Goal: Task Accomplishment & Management: Manage account settings

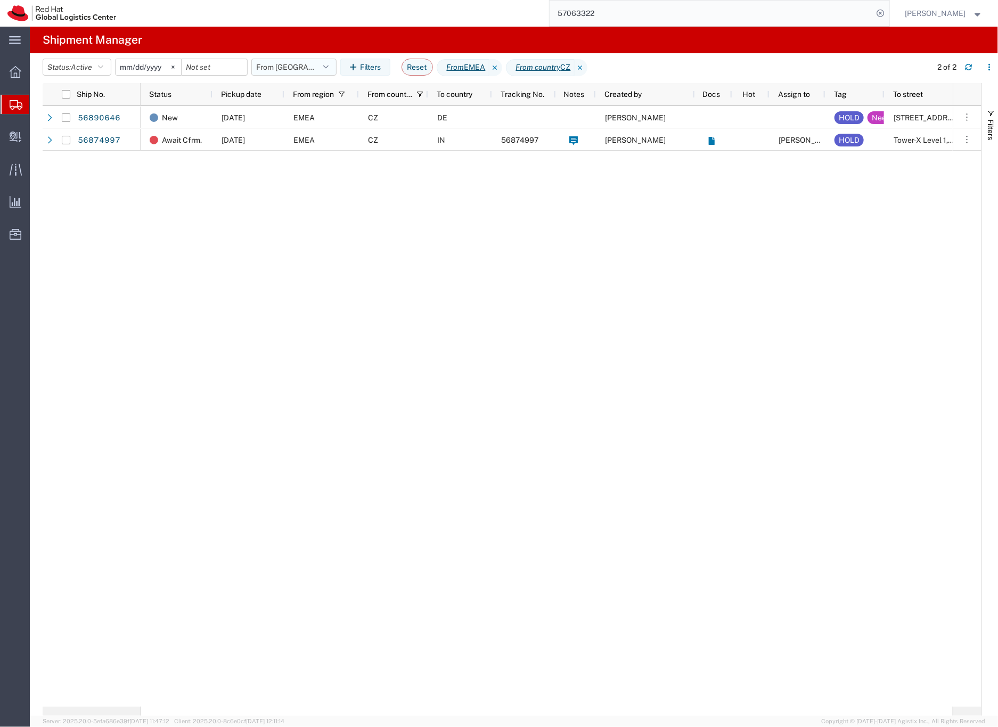
click at [264, 64] on button "From [GEOGRAPHIC_DATA]" at bounding box center [293, 67] width 85 height 17
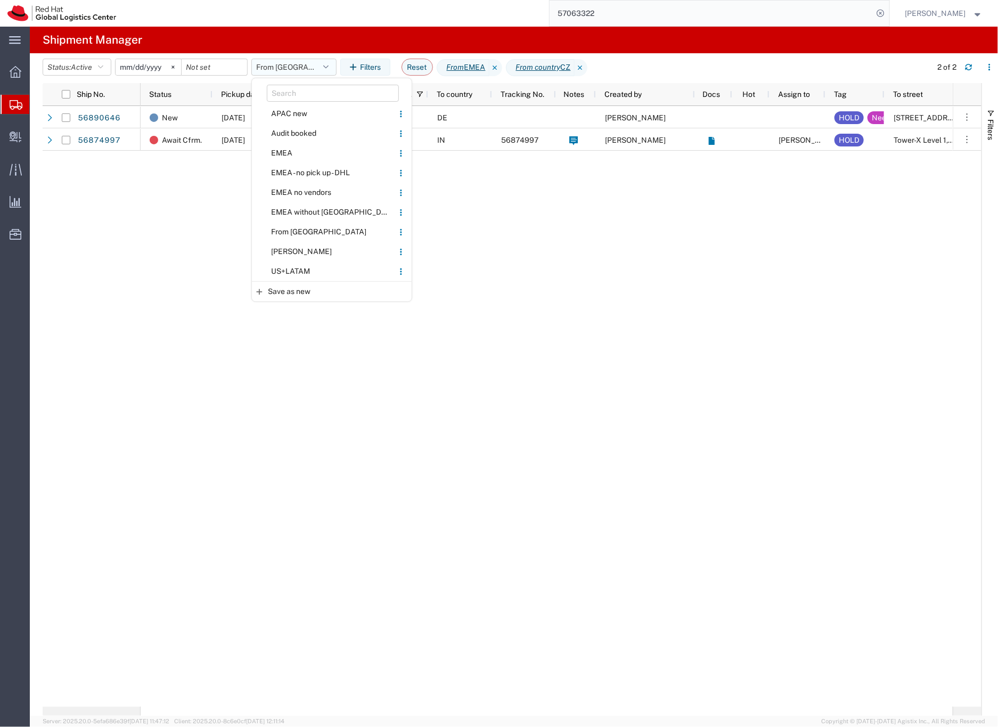
click at [264, 64] on button "From [GEOGRAPHIC_DATA]" at bounding box center [293, 67] width 85 height 17
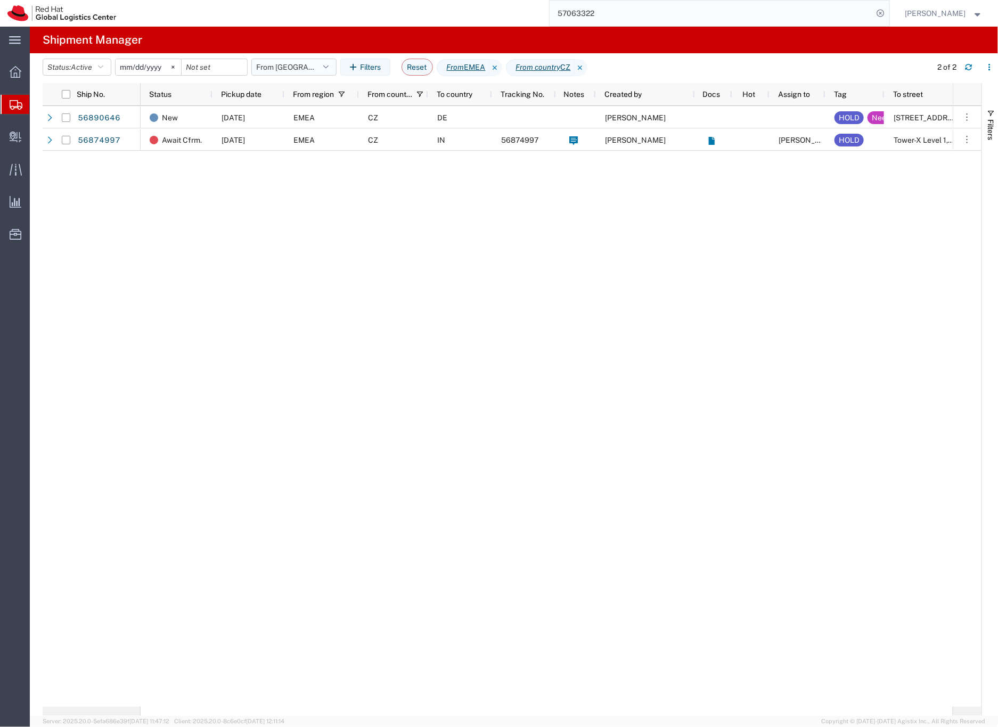
click at [264, 64] on button "From [GEOGRAPHIC_DATA]" at bounding box center [293, 67] width 85 height 17
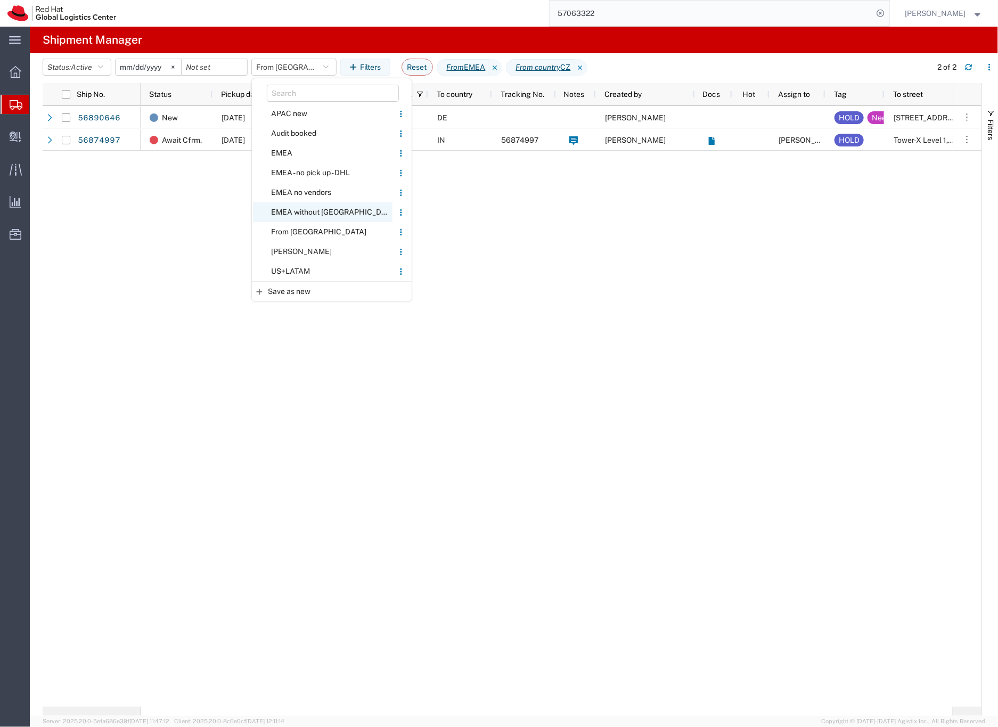
click at [292, 211] on span "EMEA without [GEOGRAPHIC_DATA]" at bounding box center [323, 212] width 140 height 20
type input "[DATE]"
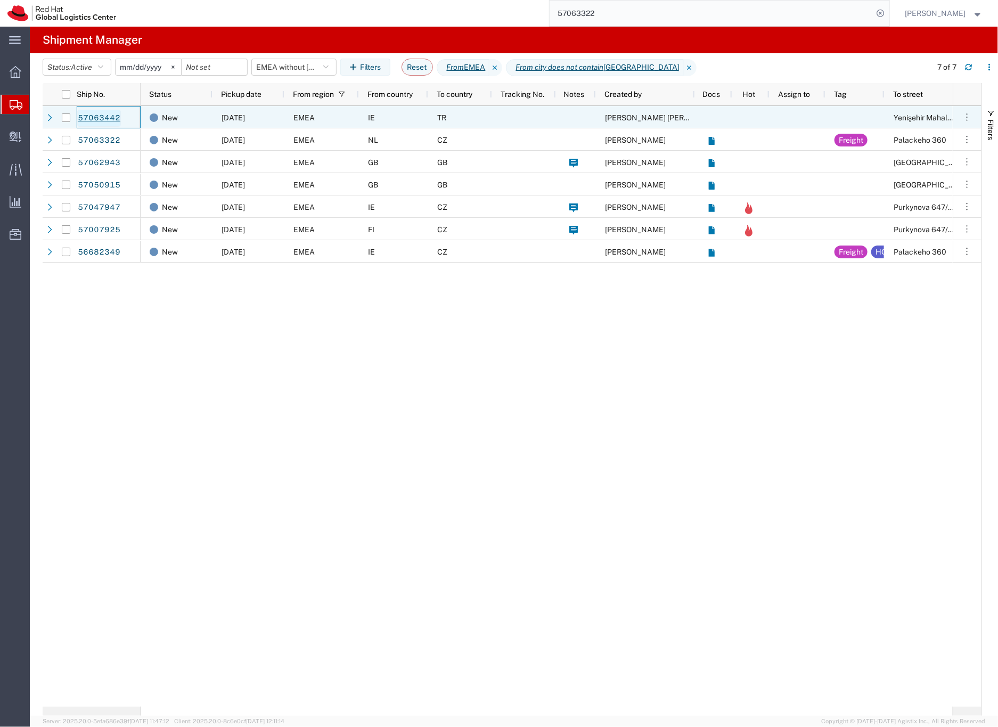
click at [106, 118] on link "57063442" at bounding box center [99, 118] width 44 height 17
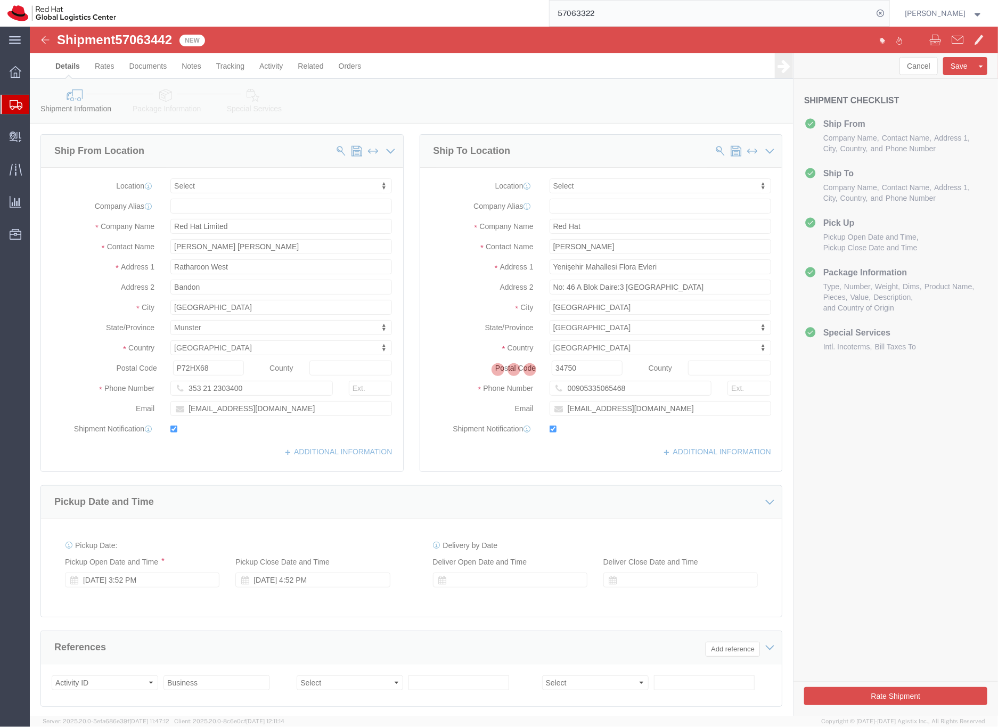
select select
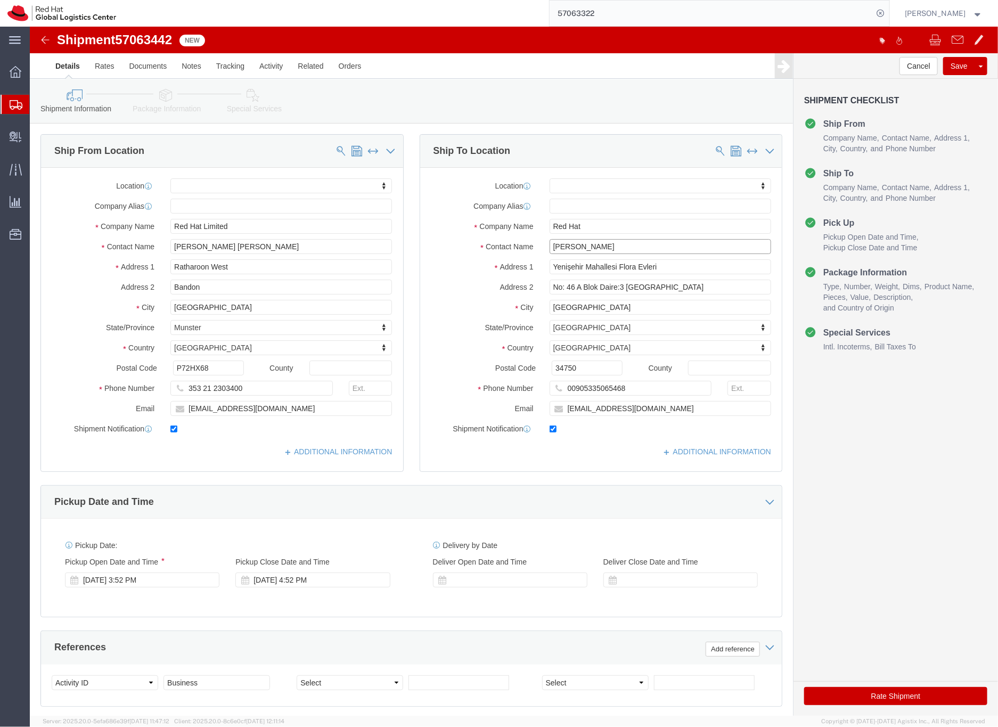
drag, startPoint x: 595, startPoint y: 223, endPoint x: 512, endPoint y: 217, distance: 82.7
click div "[PERSON_NAME]"
drag, startPoint x: 561, startPoint y: 198, endPoint x: 504, endPoint y: 198, distance: 57.0
click div "Company Name Red Hat"
paste input "[PERSON_NAME]"
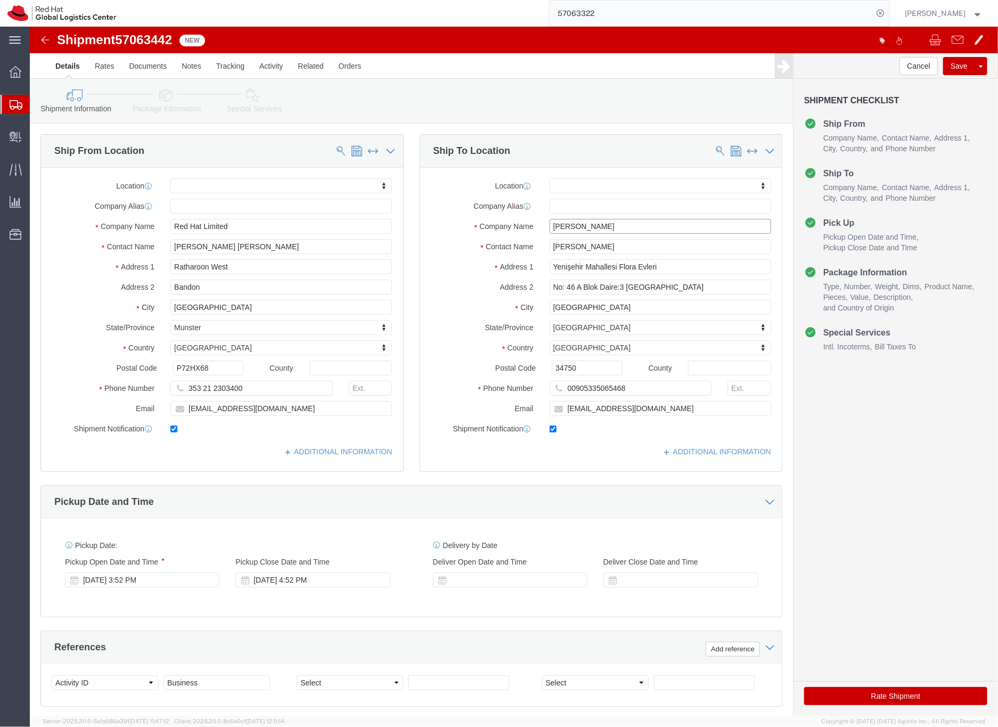
type input "[PERSON_NAME]"
click input "No: 46 A Blok Daire:3 [GEOGRAPHIC_DATA]"
type input "No: 46 A Blok Daire:3 [GEOGRAPHIC_DATA]"
click input "[EMAIL_ADDRESS][DOMAIN_NAME]"
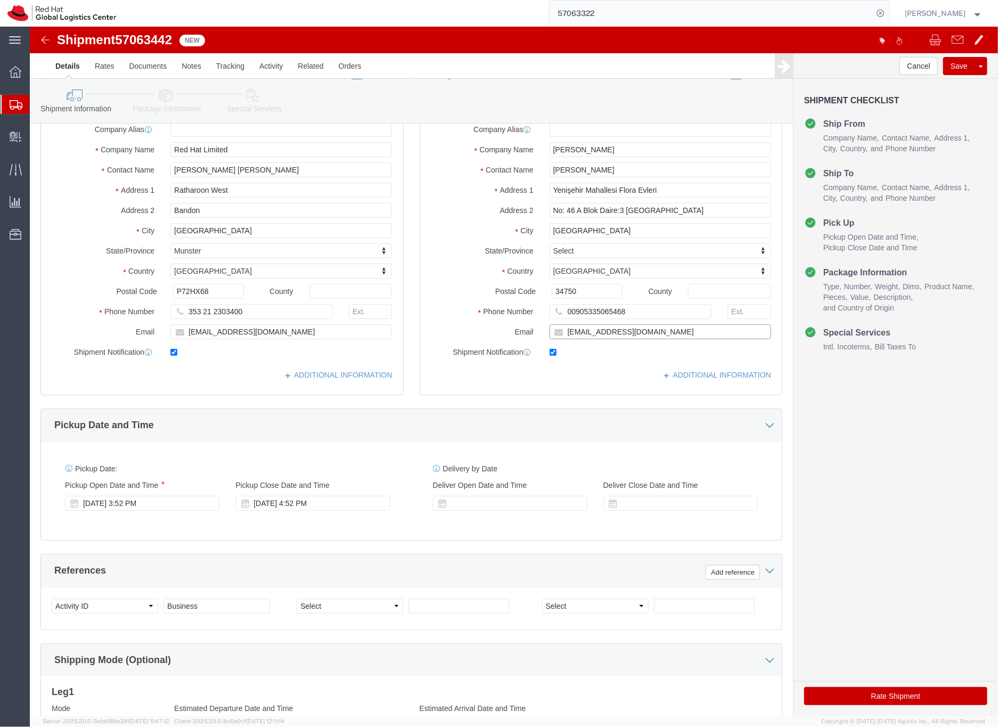
scroll to position [98, 0]
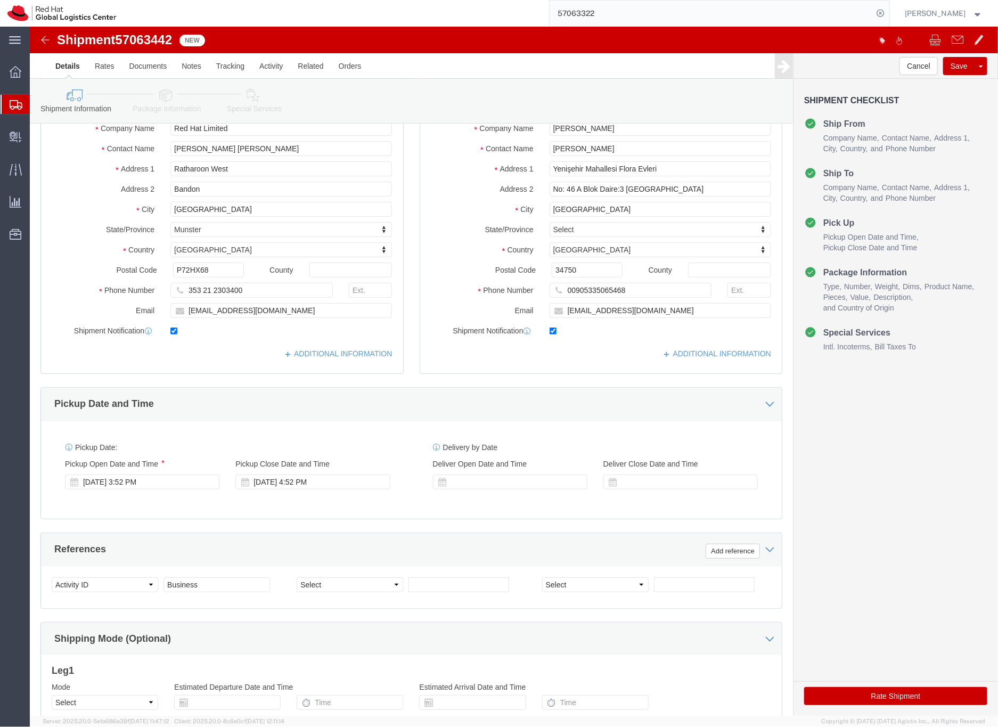
click icon
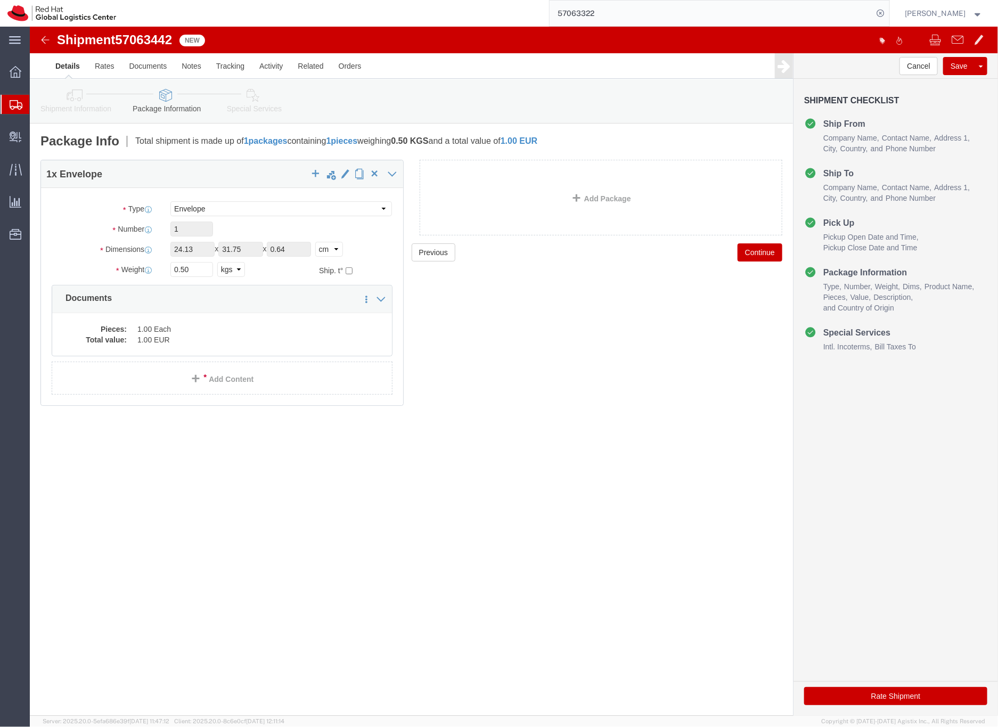
click link "Shipment Information"
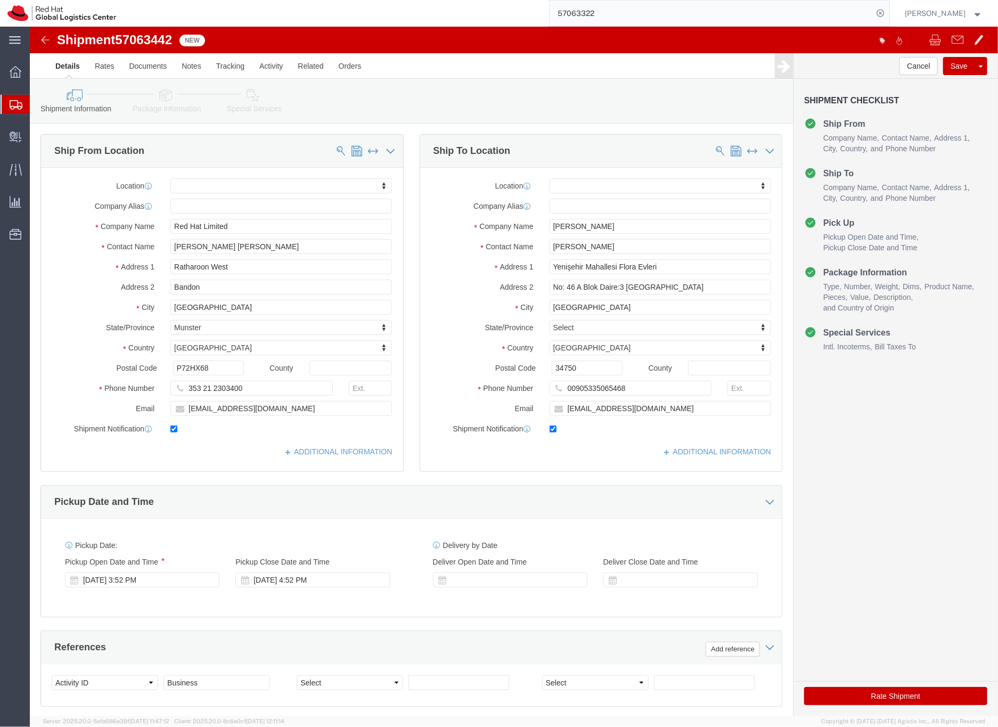
click icon
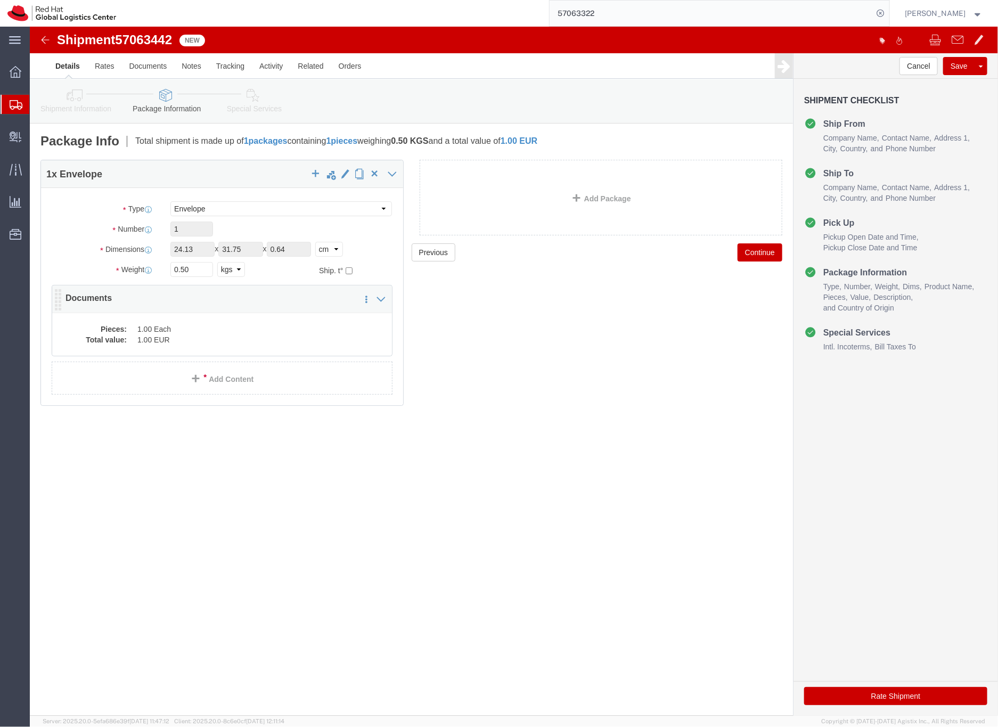
click dd "1.00 Each"
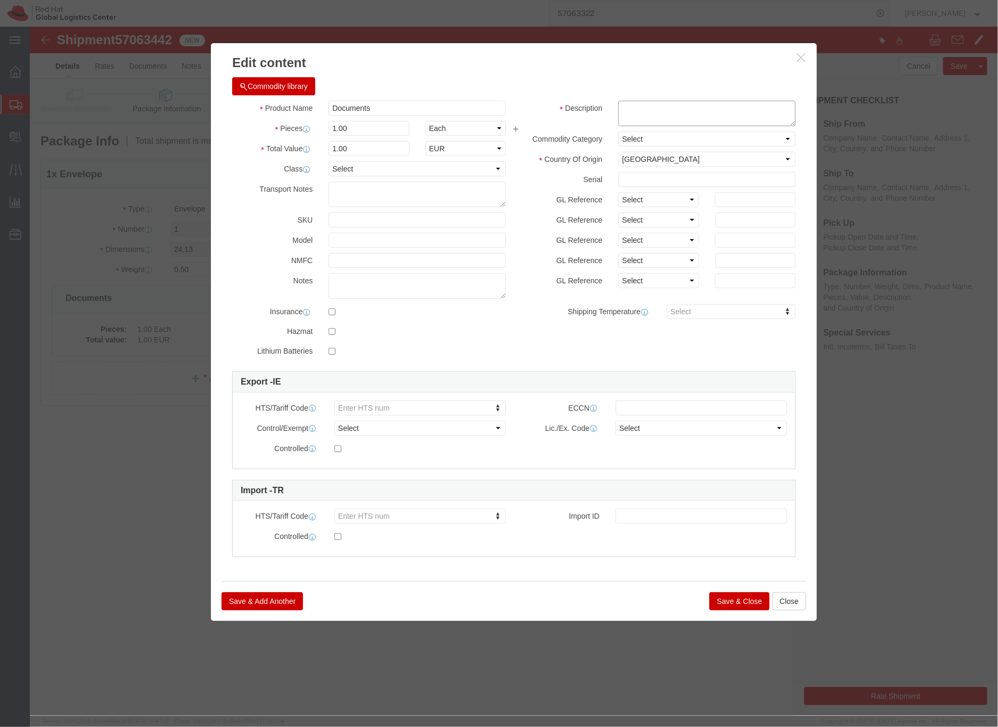
click textarea
type textarea "Legal doc."
click button "Save & Close"
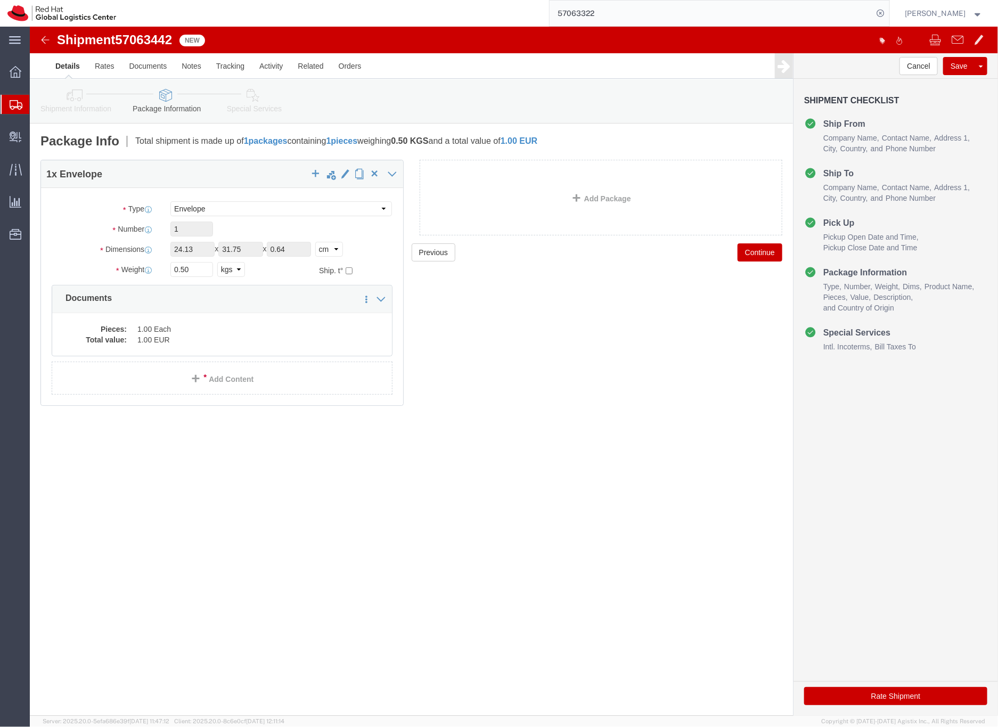
click icon
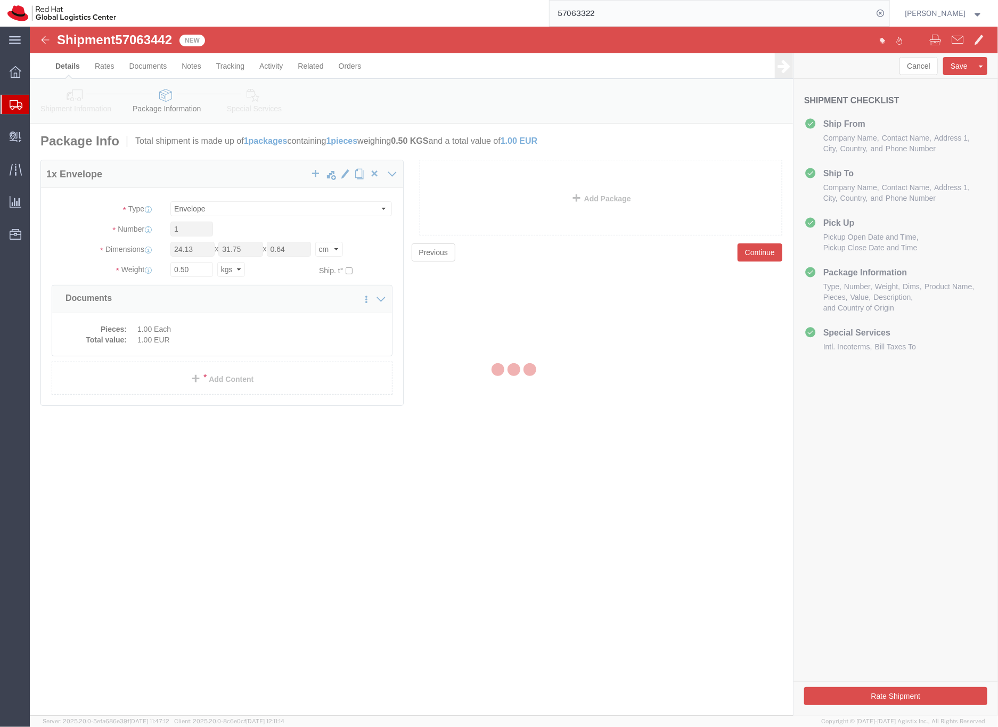
select select
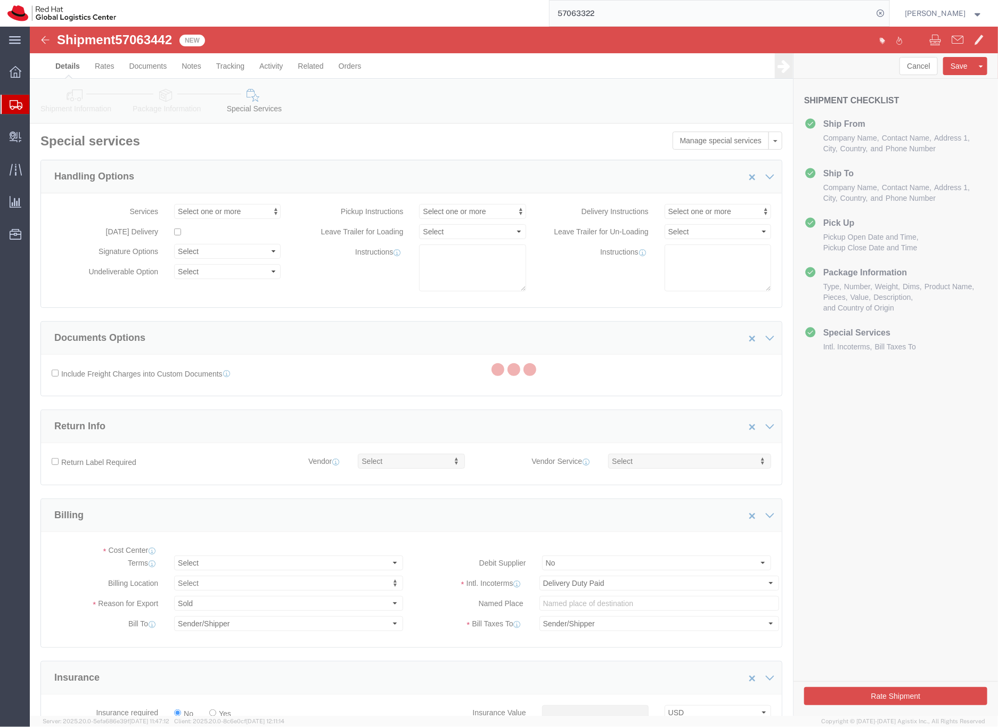
select select "COSTCENTER"
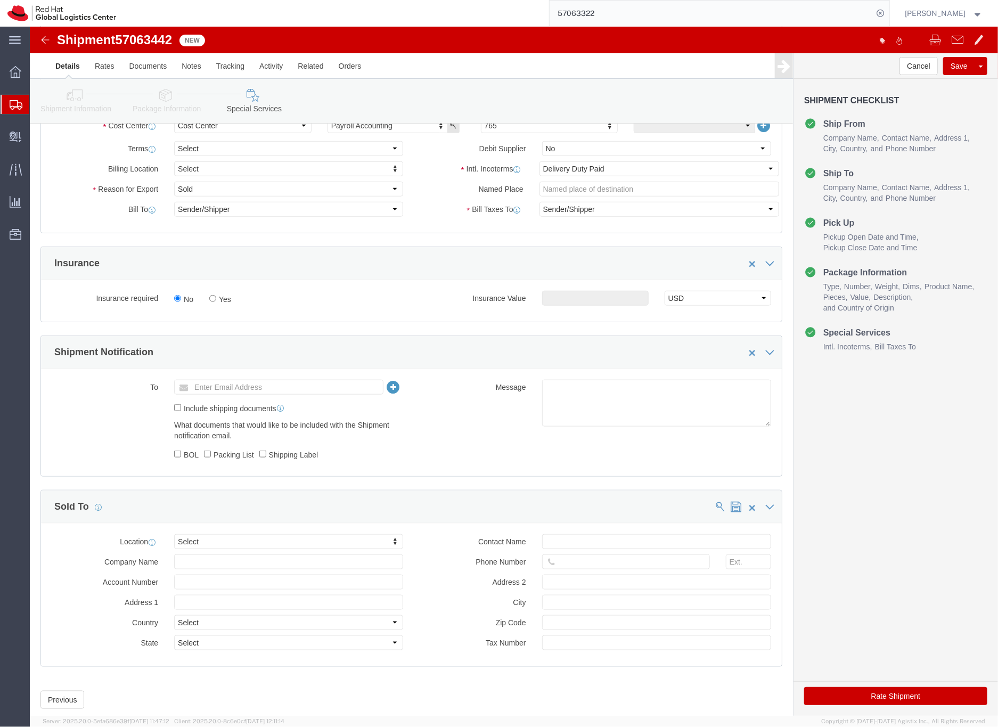
scroll to position [452, 0]
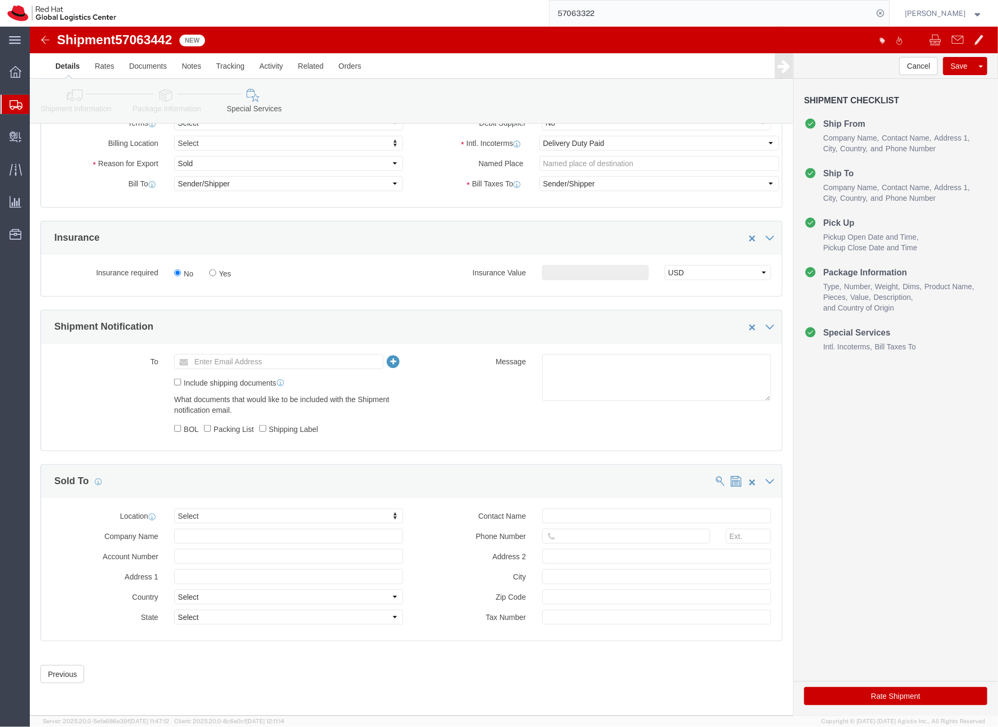
click button "Rate Shipment"
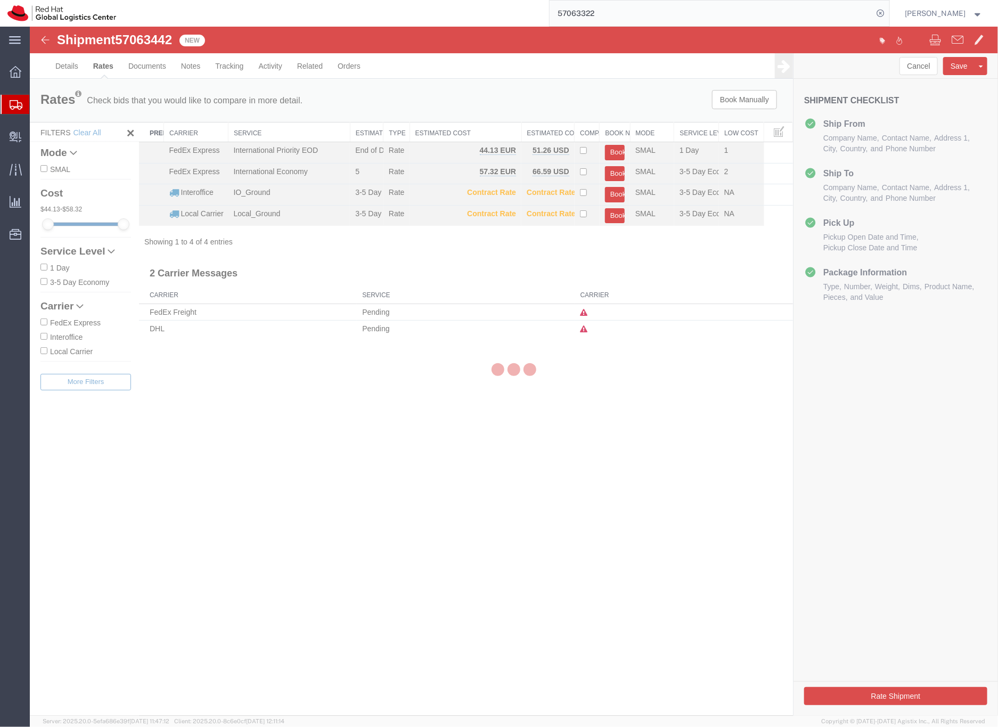
scroll to position [0, 0]
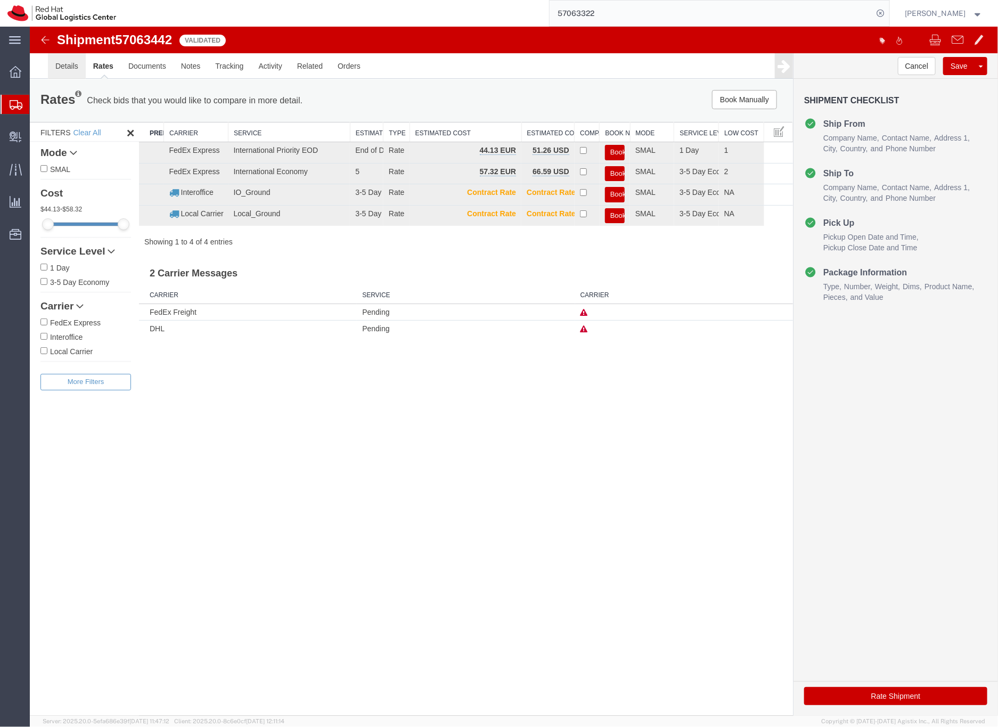
click at [64, 67] on link "Details" at bounding box center [66, 66] width 38 height 26
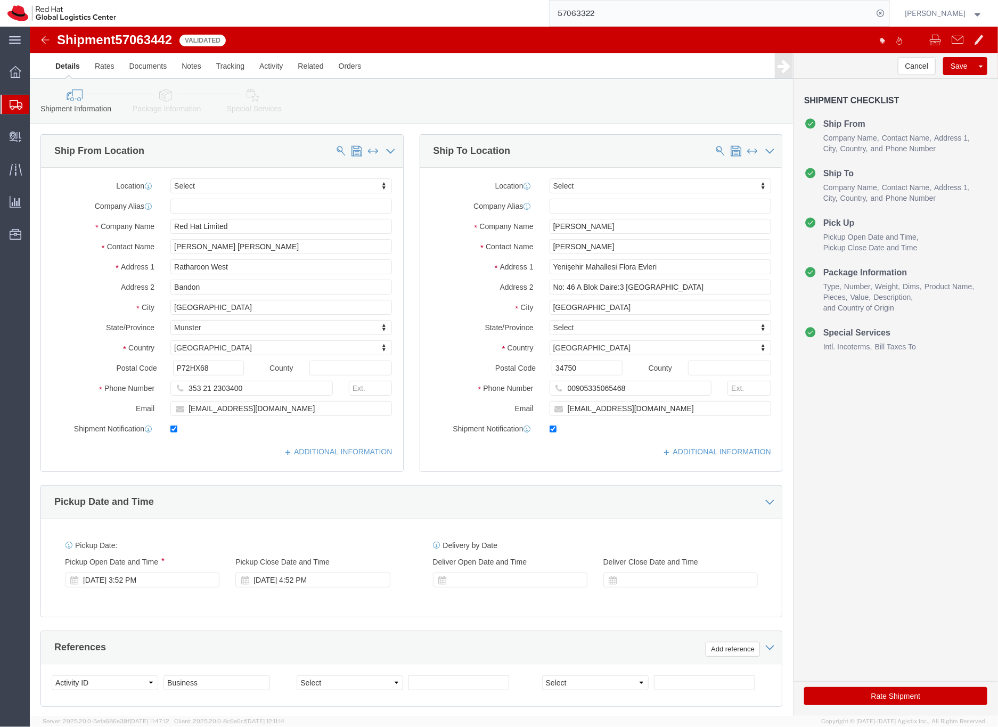
click icon
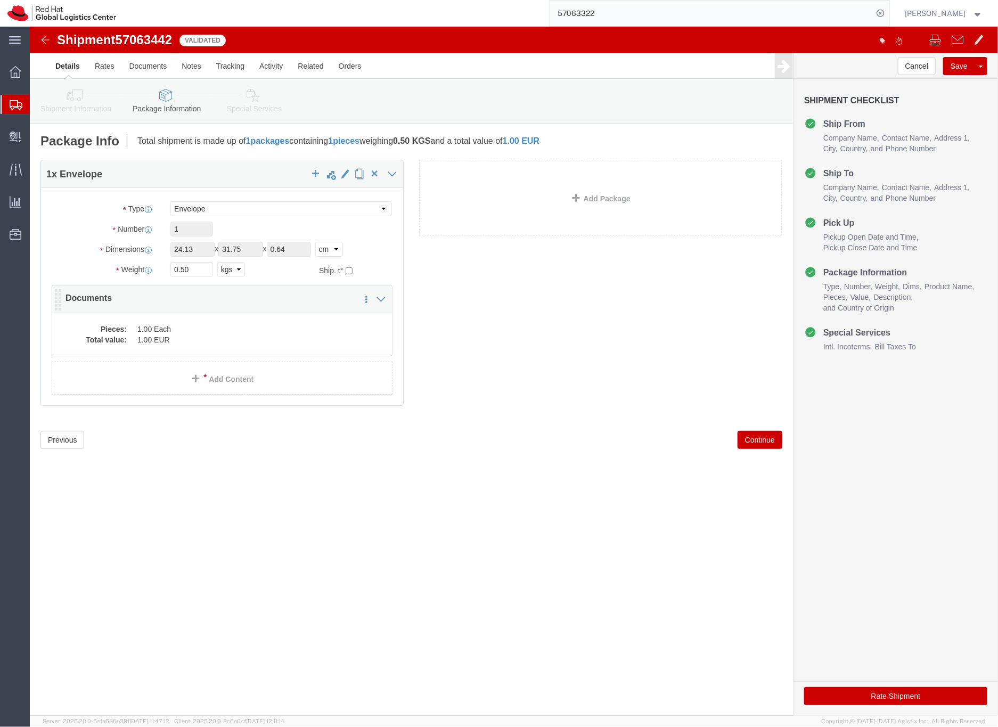
click dd "1.00 Each"
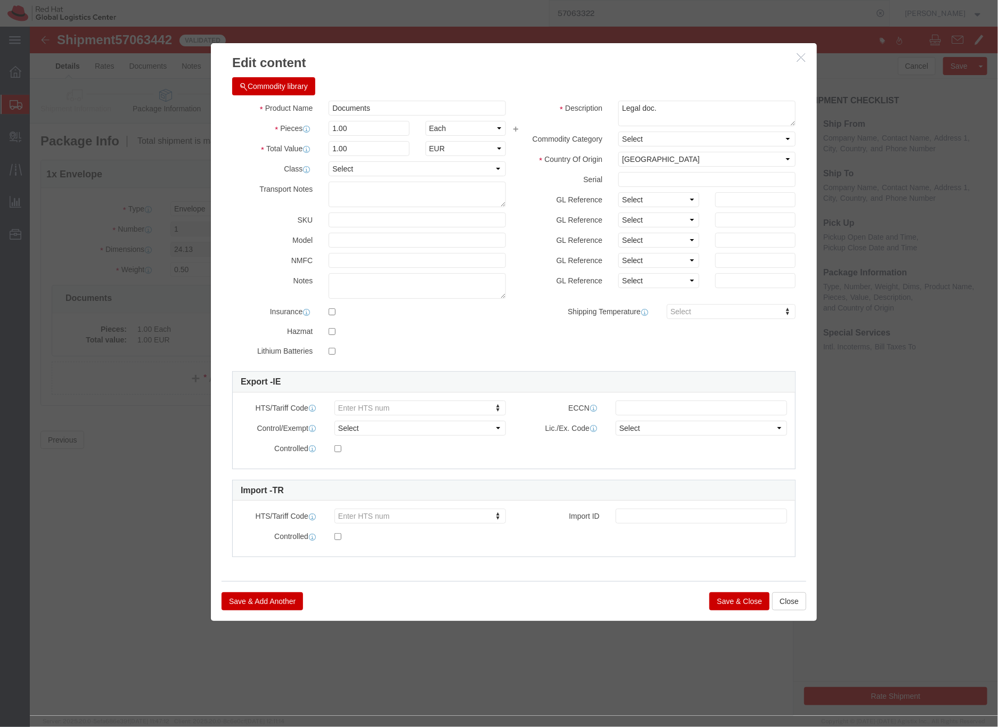
click button "Save & Close"
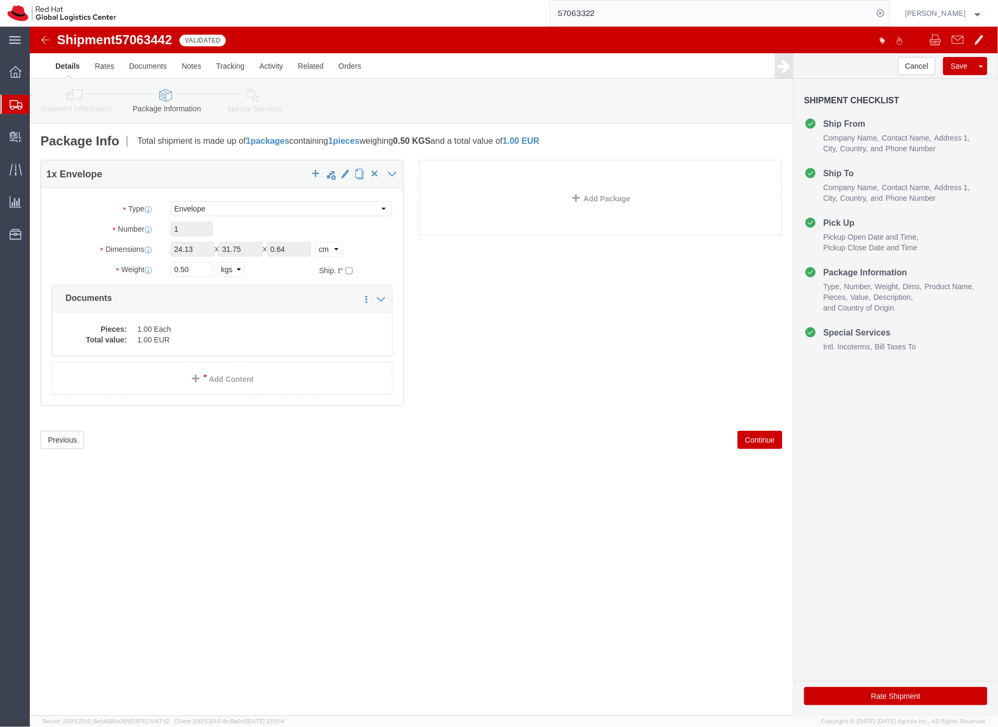
click icon
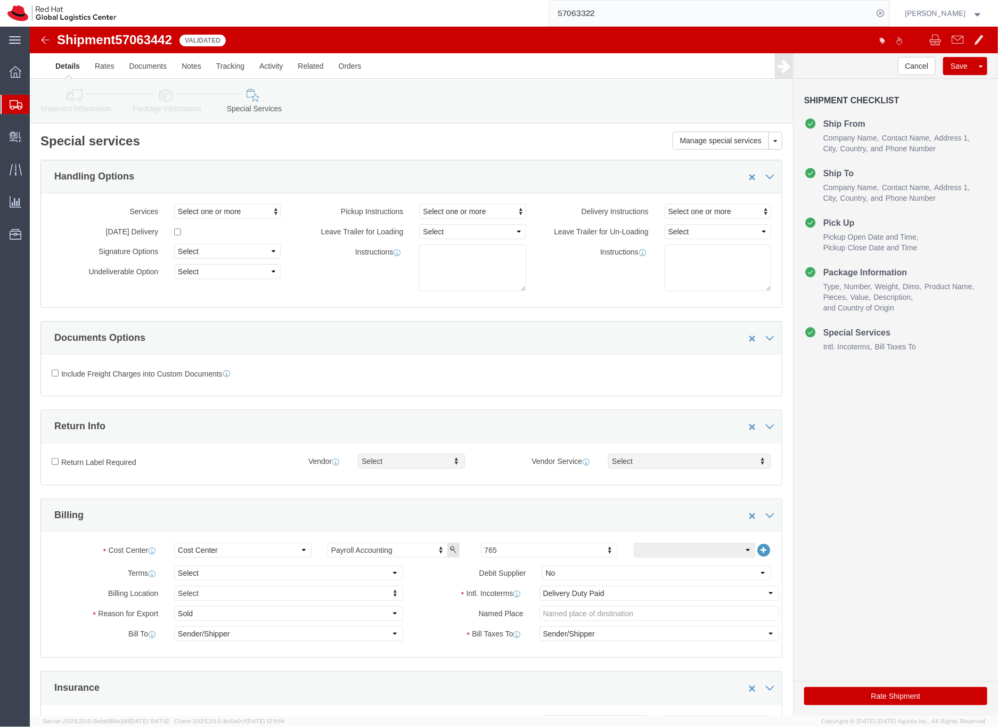
click link "Shipment Information"
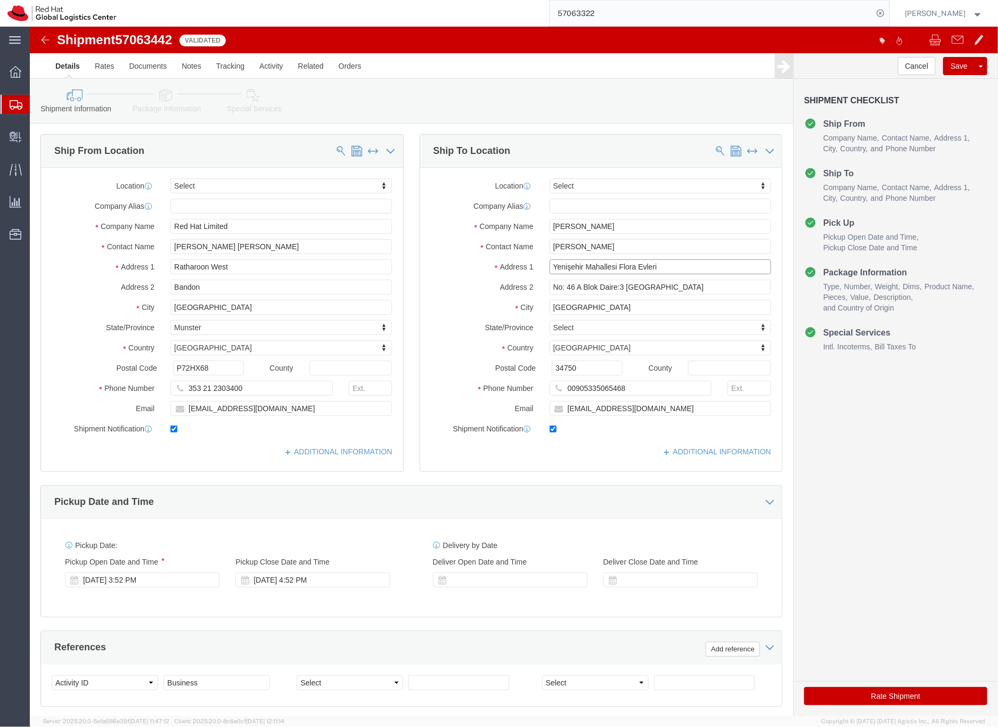
click input "Yenişehir Mahallesi Flora Evleri"
type input "Yenisehir Mahallesi Flora Evleri"
drag, startPoint x: 556, startPoint y: 332, endPoint x: 553, endPoint y: 338, distance: 6.4
click div "Location Select Select My Profile Location [GEOGRAPHIC_DATA] - [GEOGRAPHIC_DATA…"
click icon
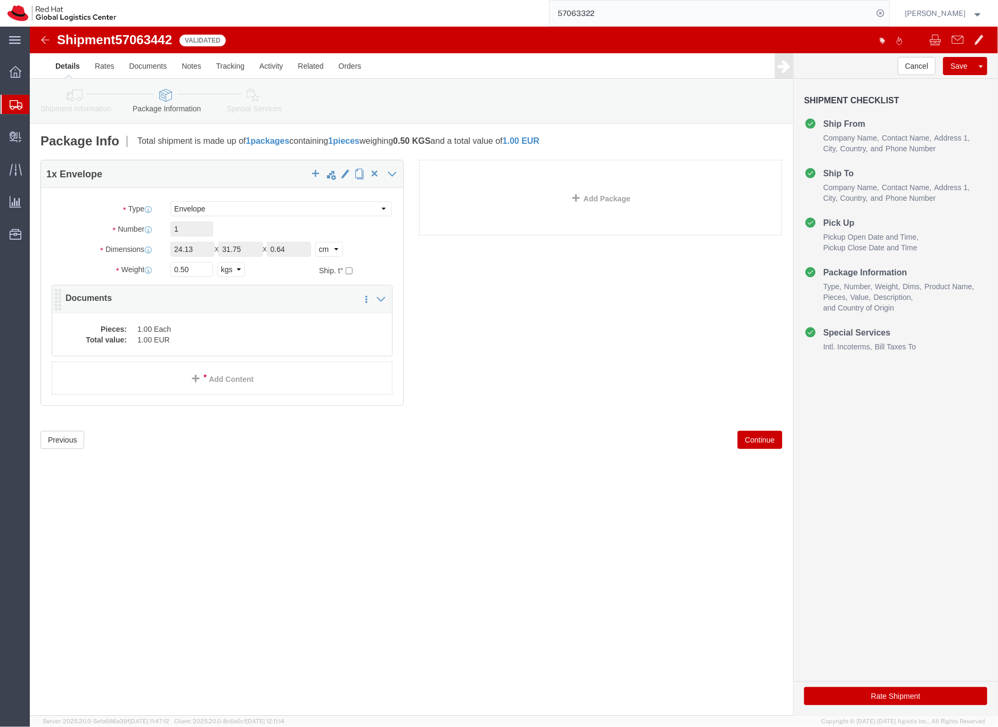
click dd "1.00 EUR"
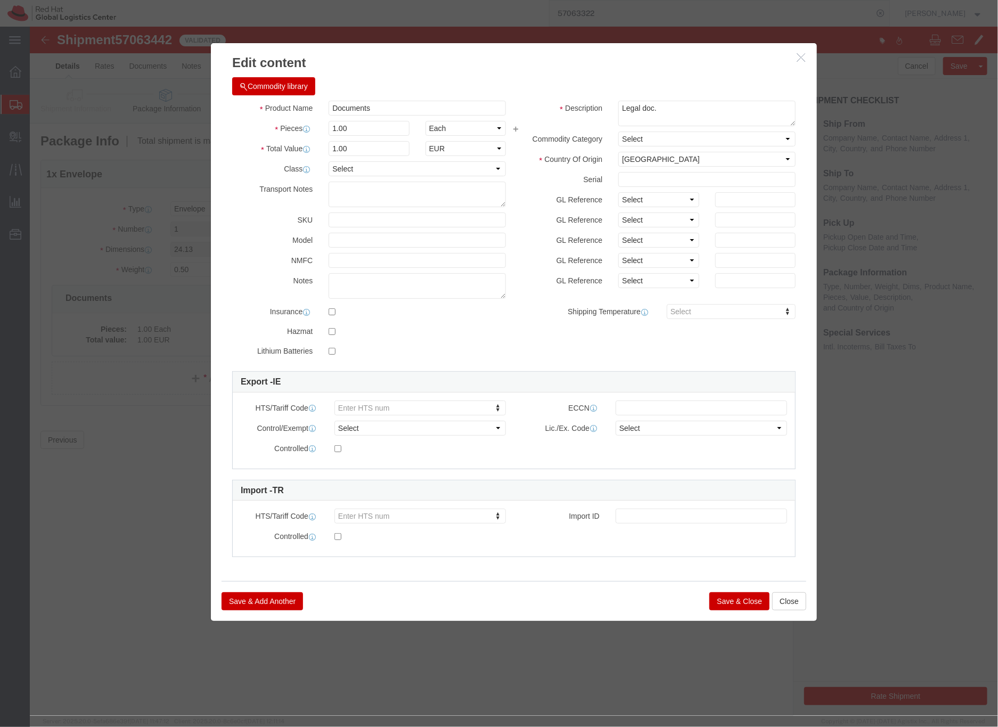
click button "Save & Close"
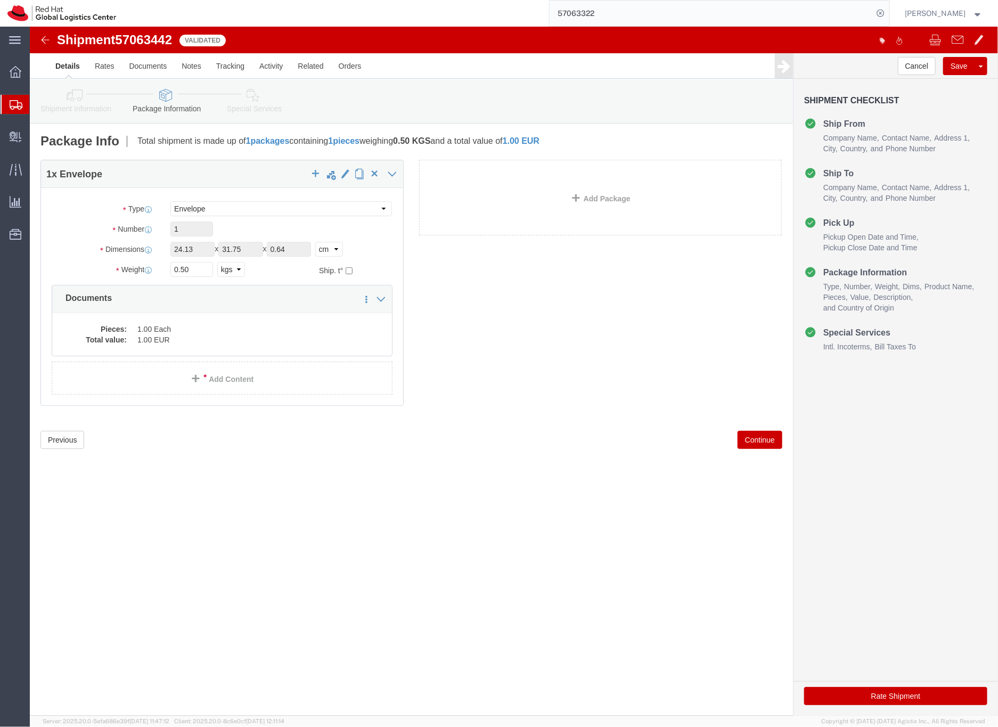
click icon
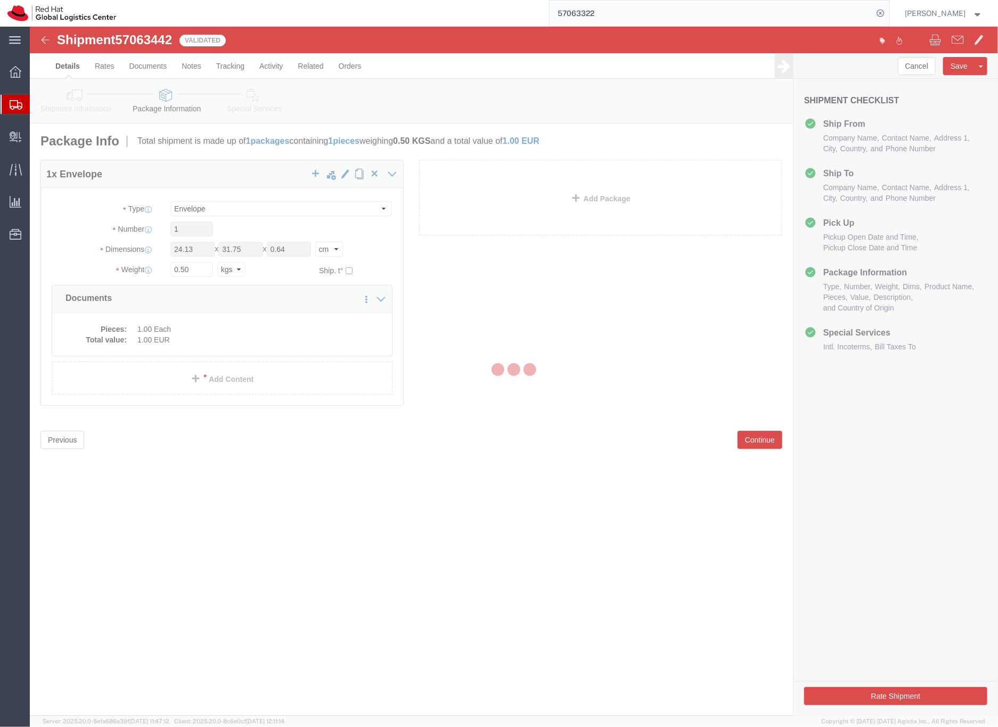
select select
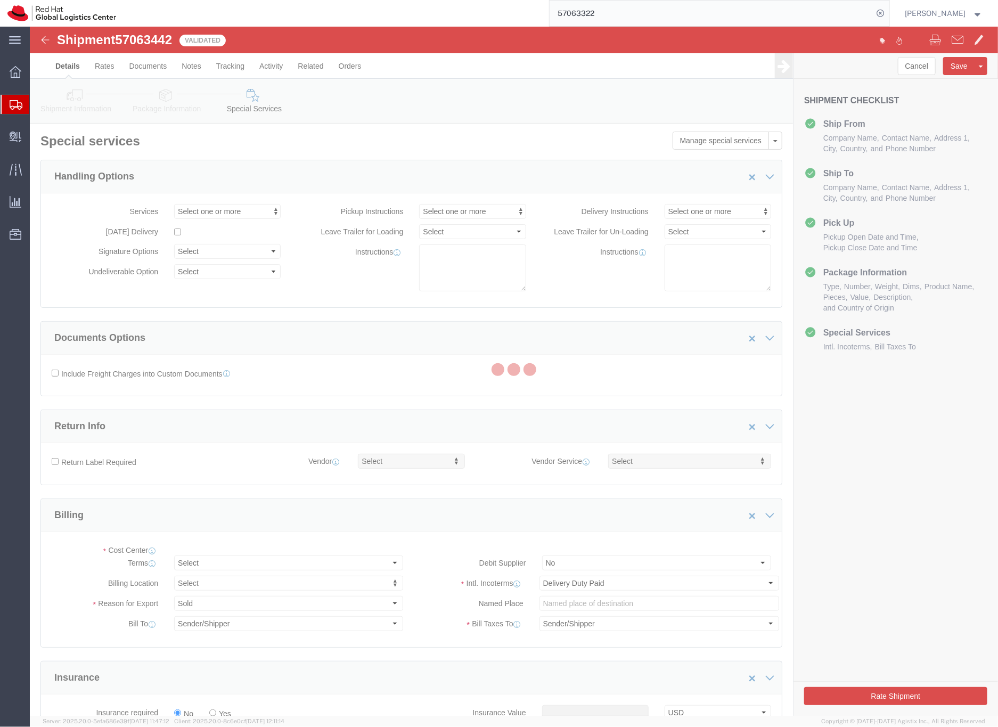
select select "COSTCENTER"
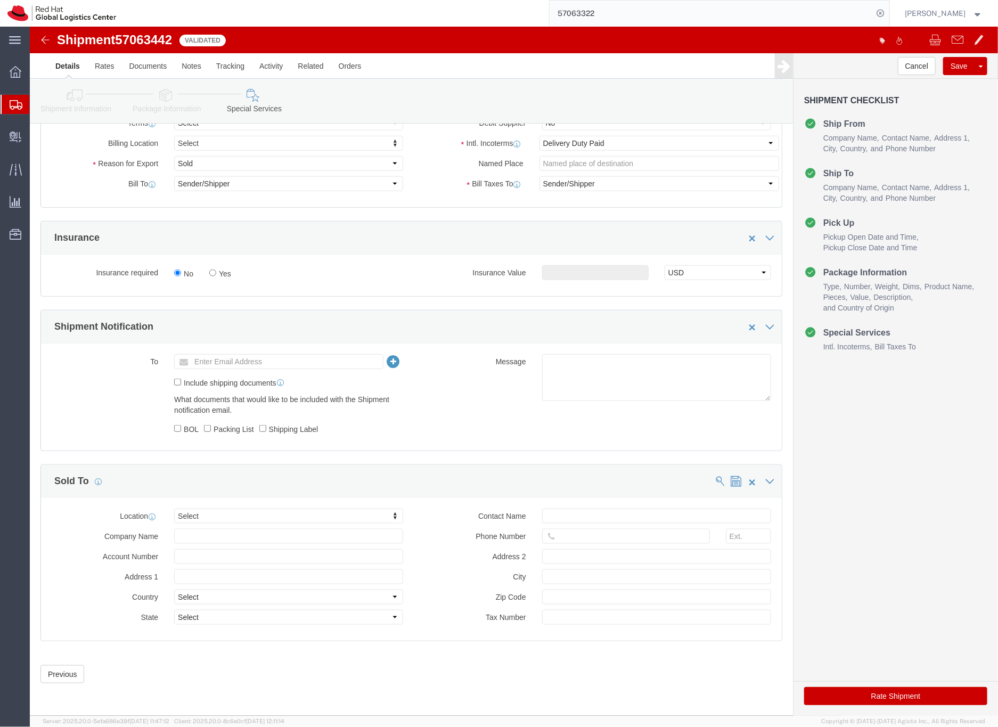
scroll to position [449, 0]
click button "Rate Shipment"
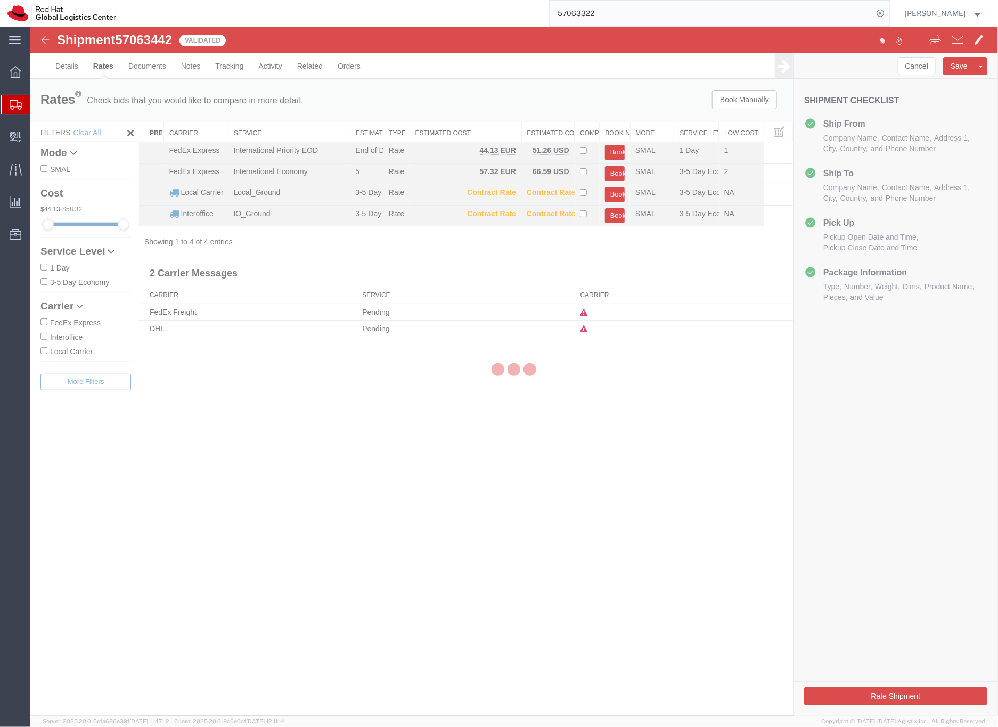
scroll to position [0, 0]
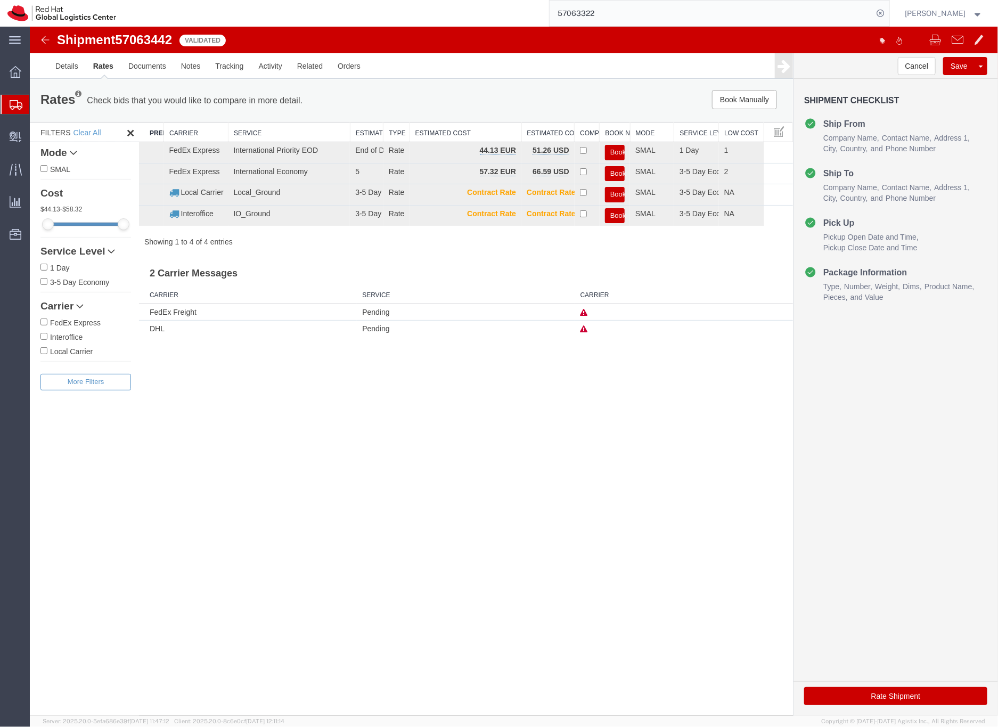
click at [583, 329] on icon at bounding box center [583, 328] width 7 height 7
click at [60, 68] on link "Details" at bounding box center [66, 66] width 38 height 26
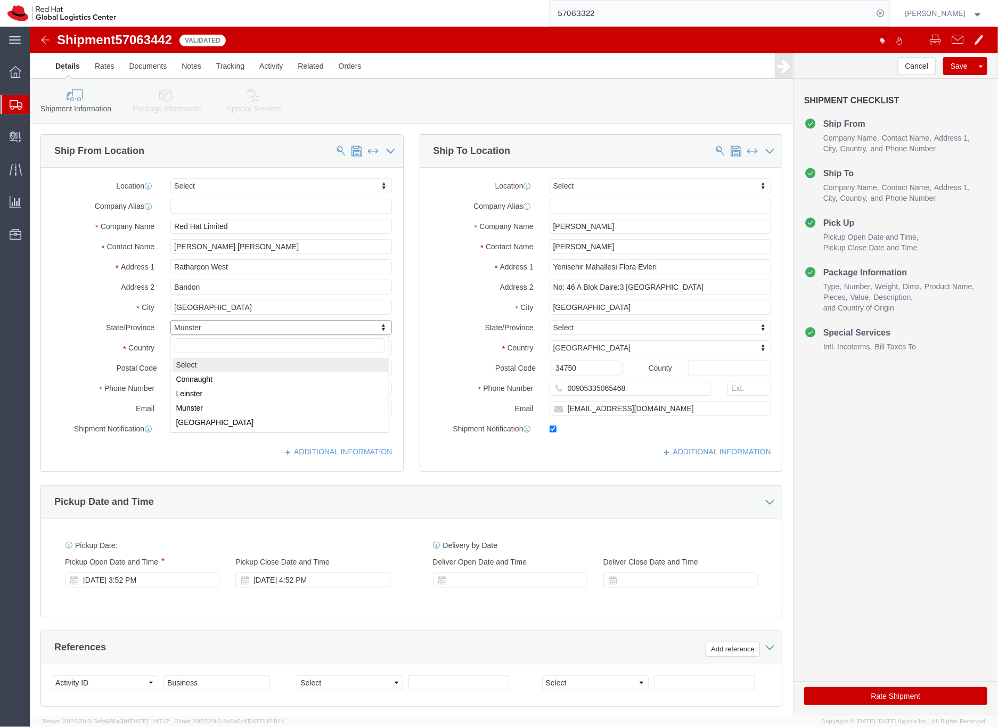
select select
click button "Rate Shipment"
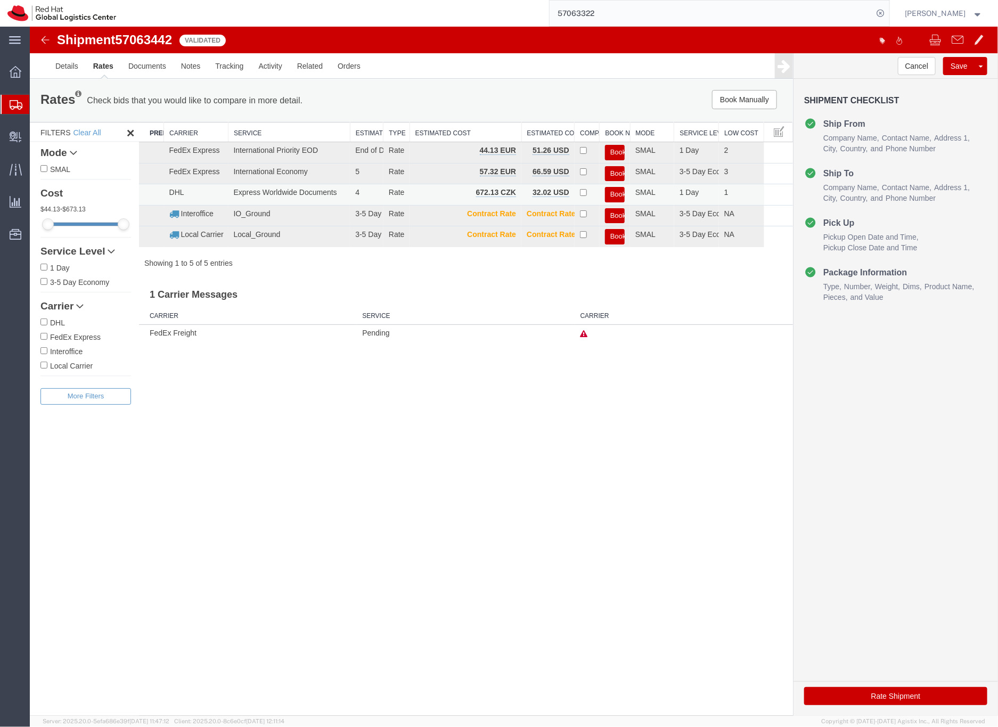
click at [613, 191] on button "Book" at bounding box center [614, 193] width 20 height 15
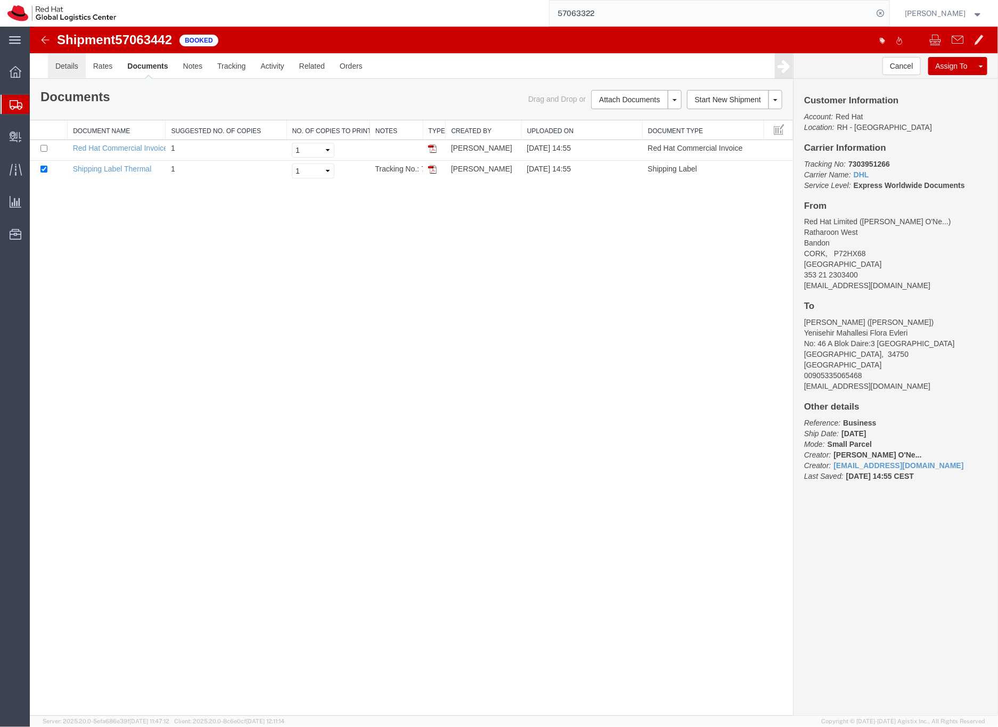
click at [63, 68] on link "Details" at bounding box center [66, 66] width 38 height 26
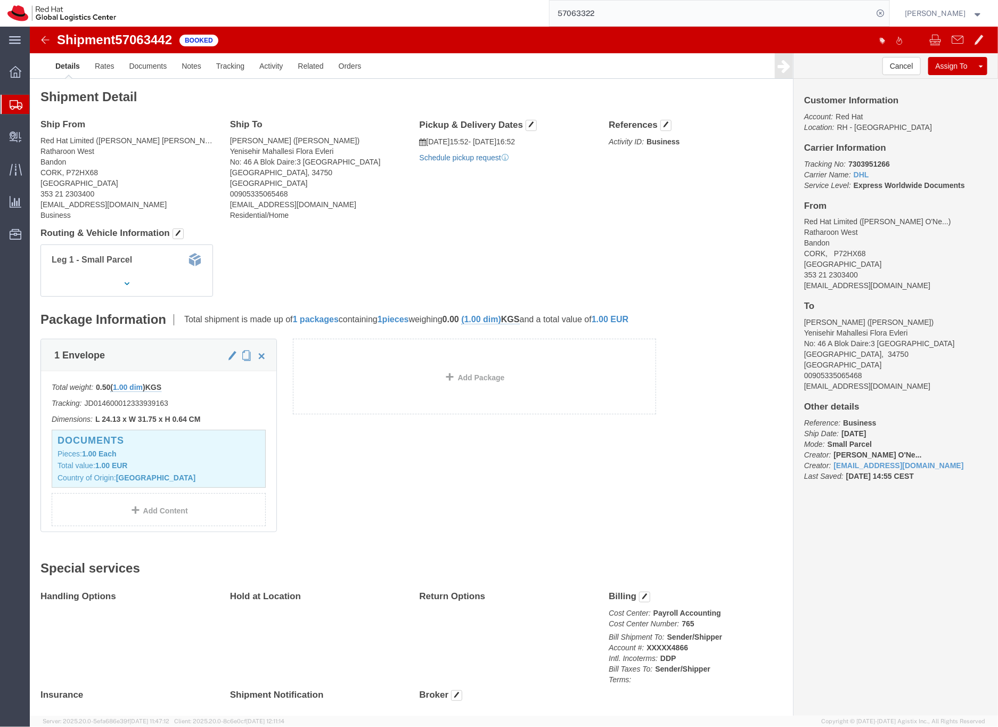
click link "Schedule pickup request"
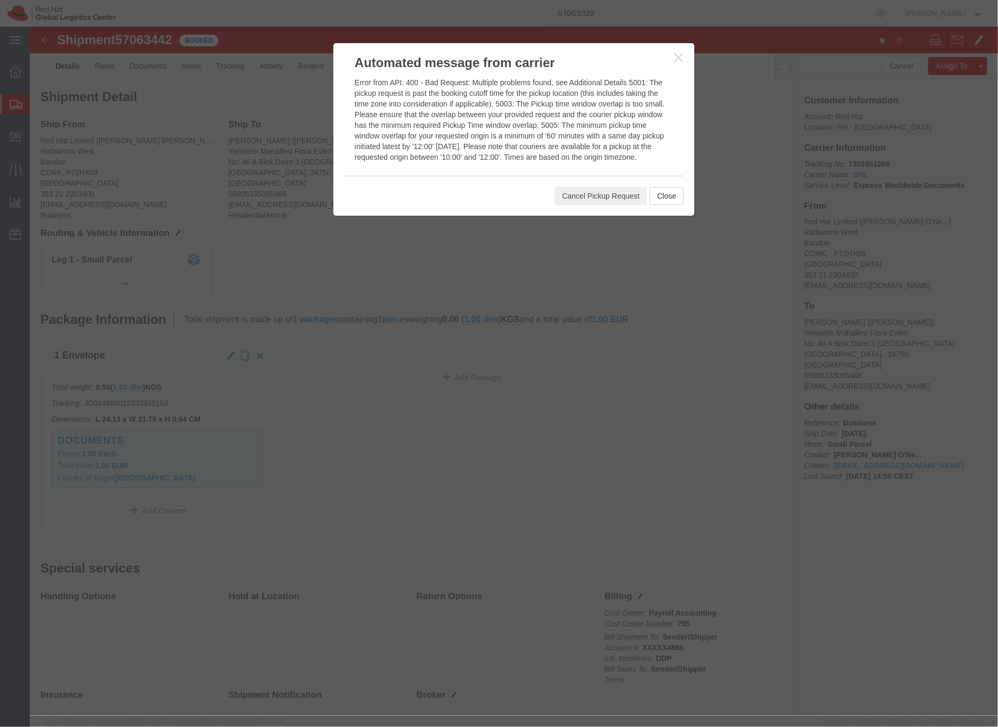
click icon "button"
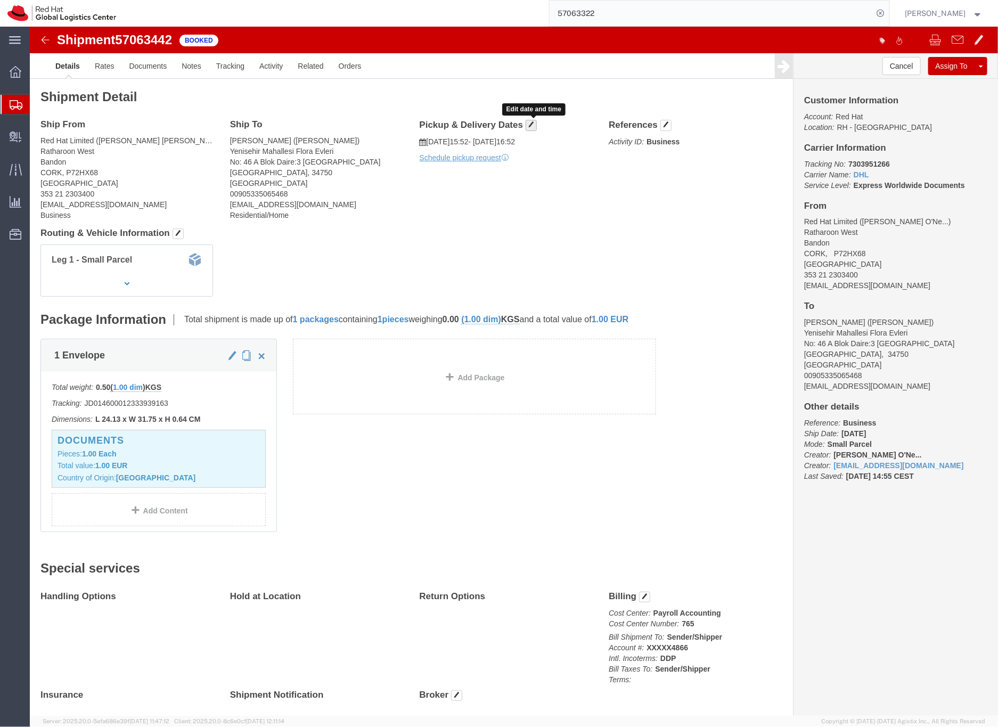
click span "button"
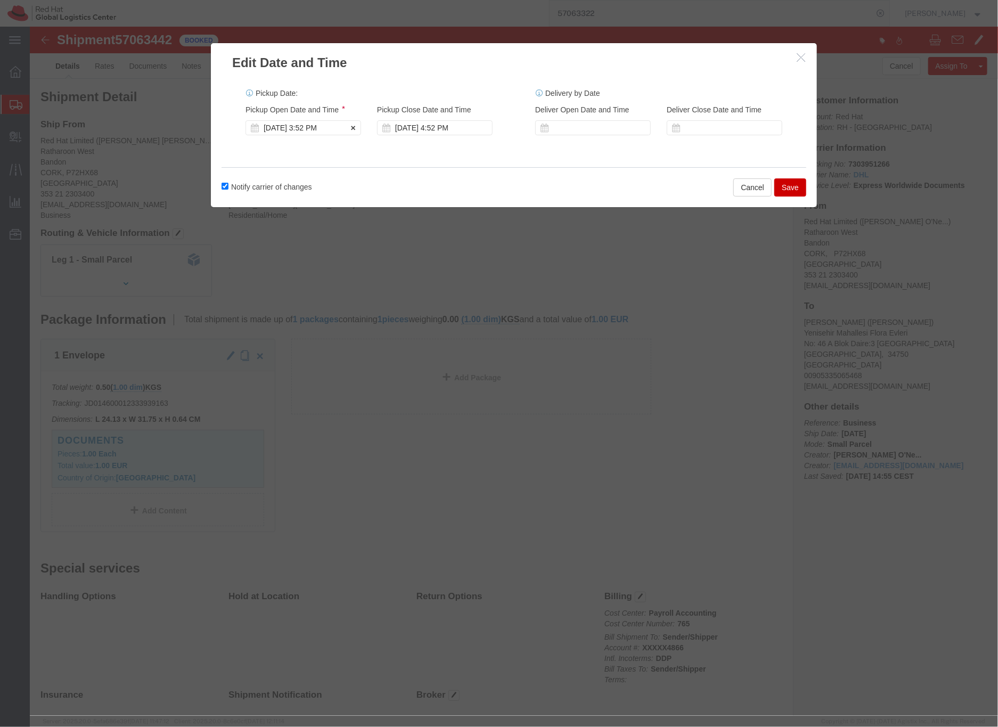
click div "[DATE] 3:52 PM"
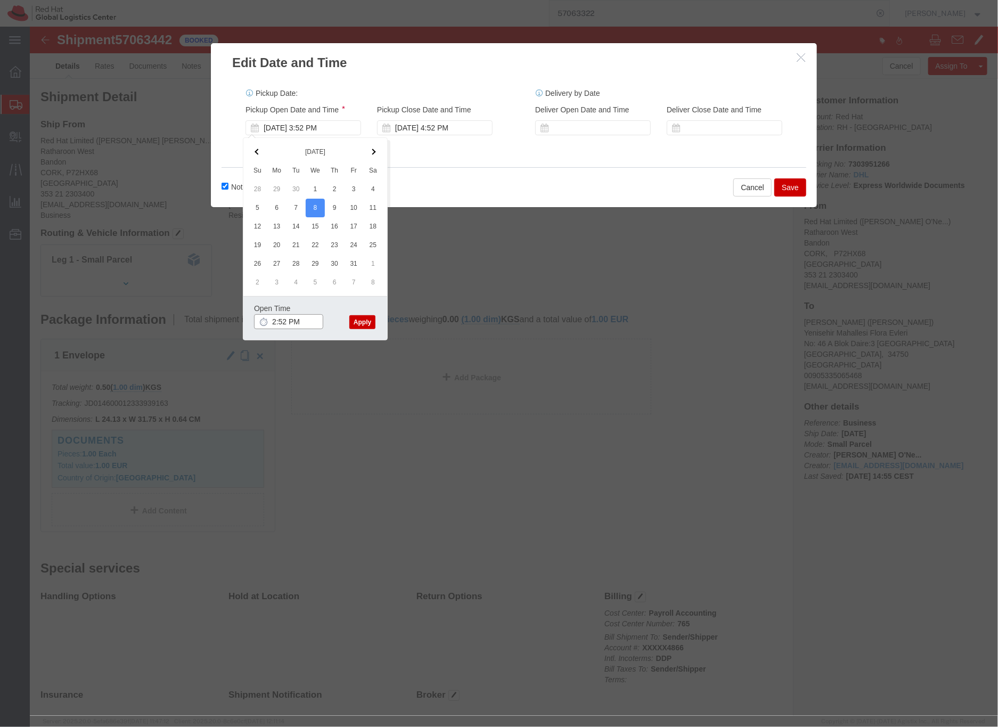
click input "2:52 PM"
type input "2:30 PM"
click button "Apply"
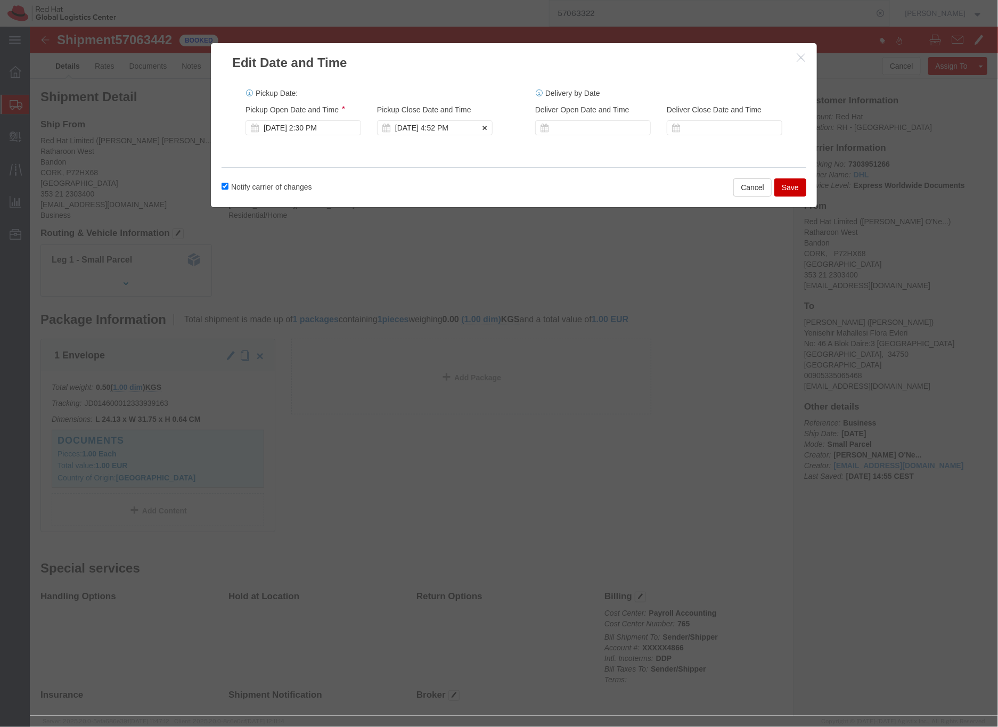
click div "[DATE] 4:52 PM"
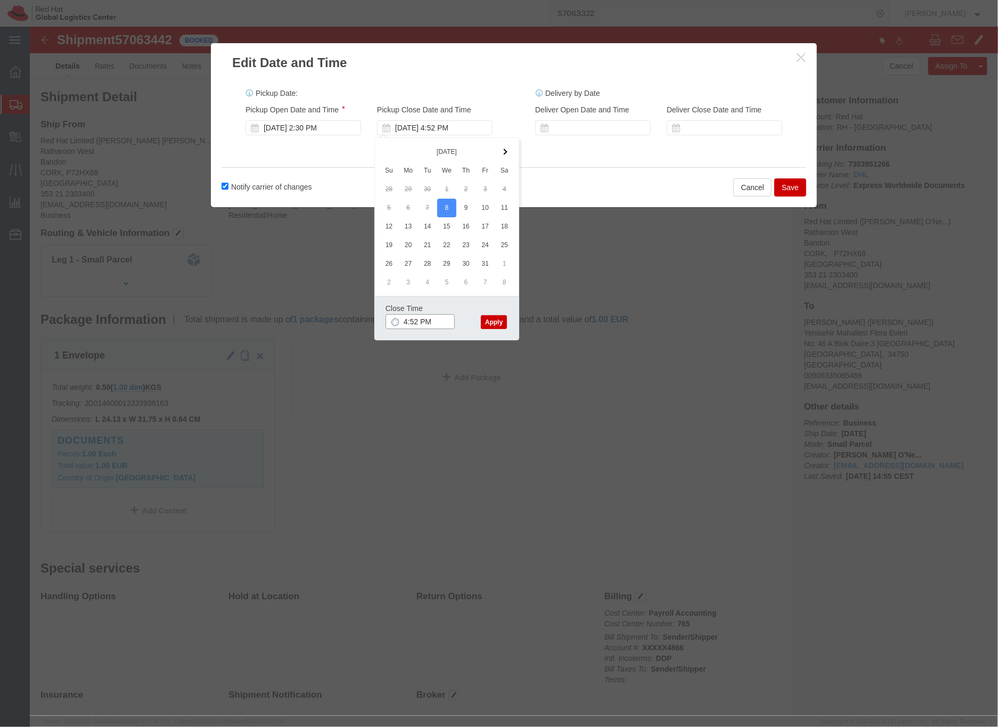
drag, startPoint x: 388, startPoint y: 296, endPoint x: 367, endPoint y: 293, distance: 21.0
click div "4:52 PM"
click button "Apply"
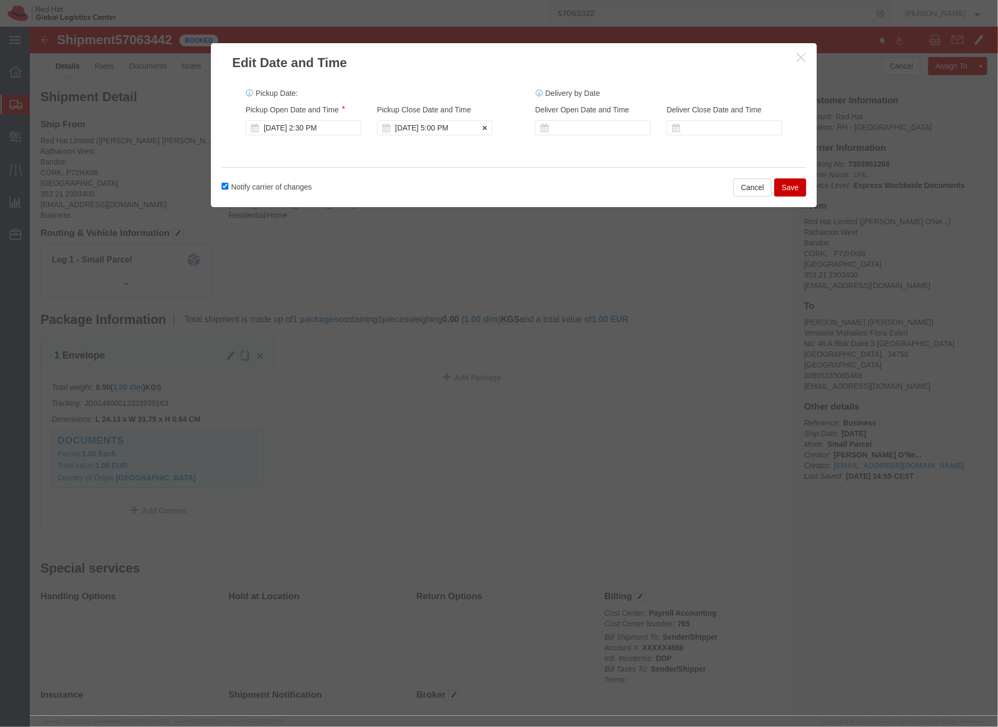
click div "[DATE] 5:00 PM"
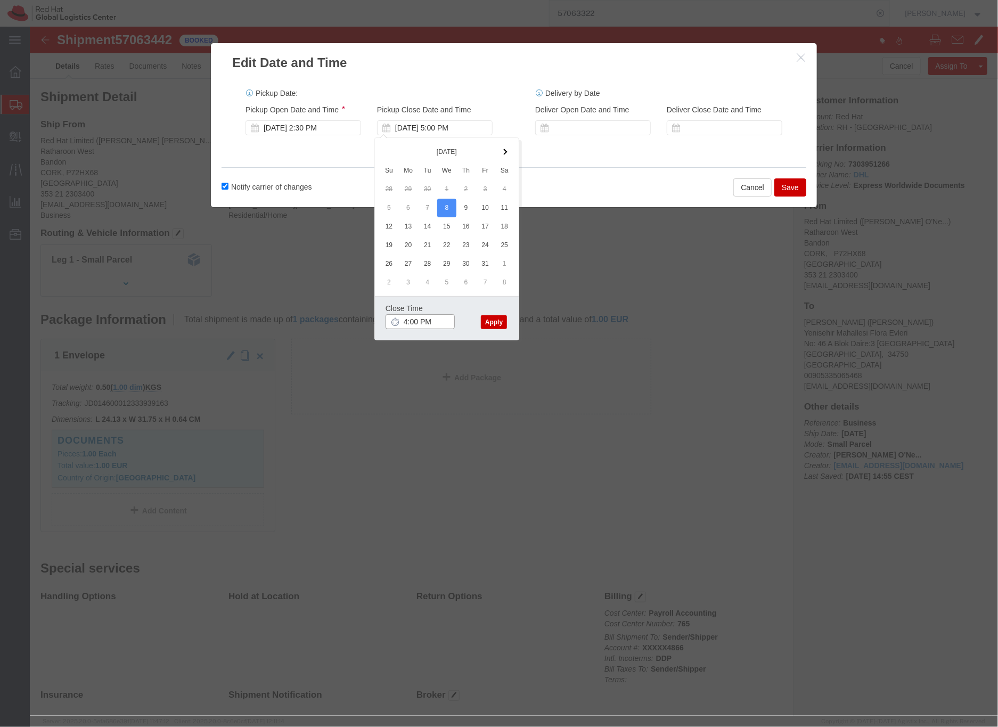
type input "4:00 PM"
click button "Apply"
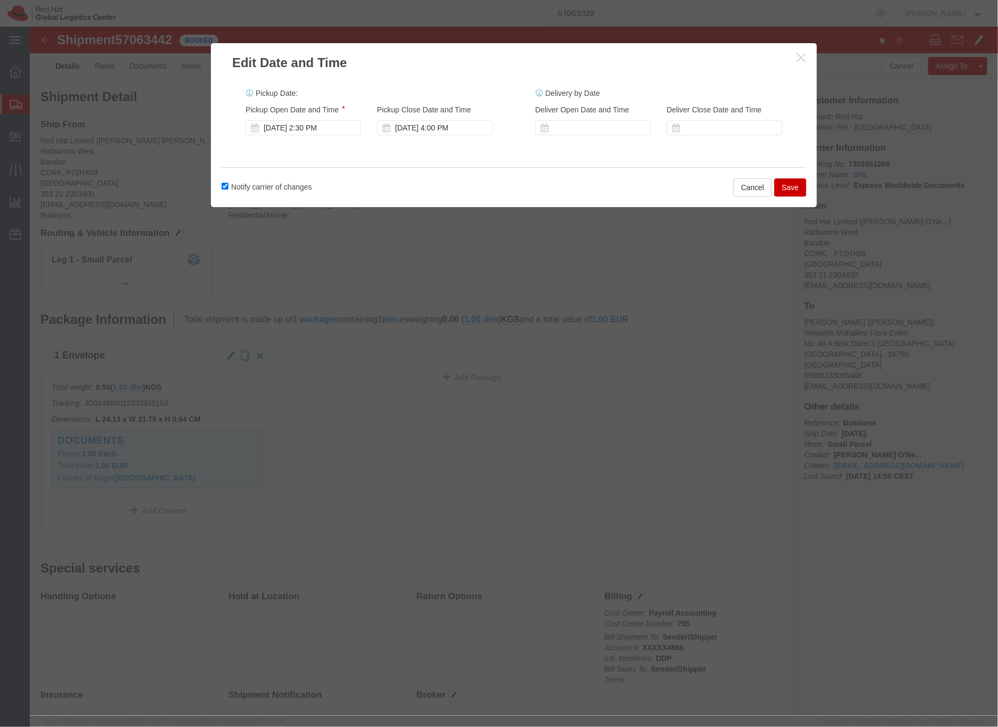
click button "Save"
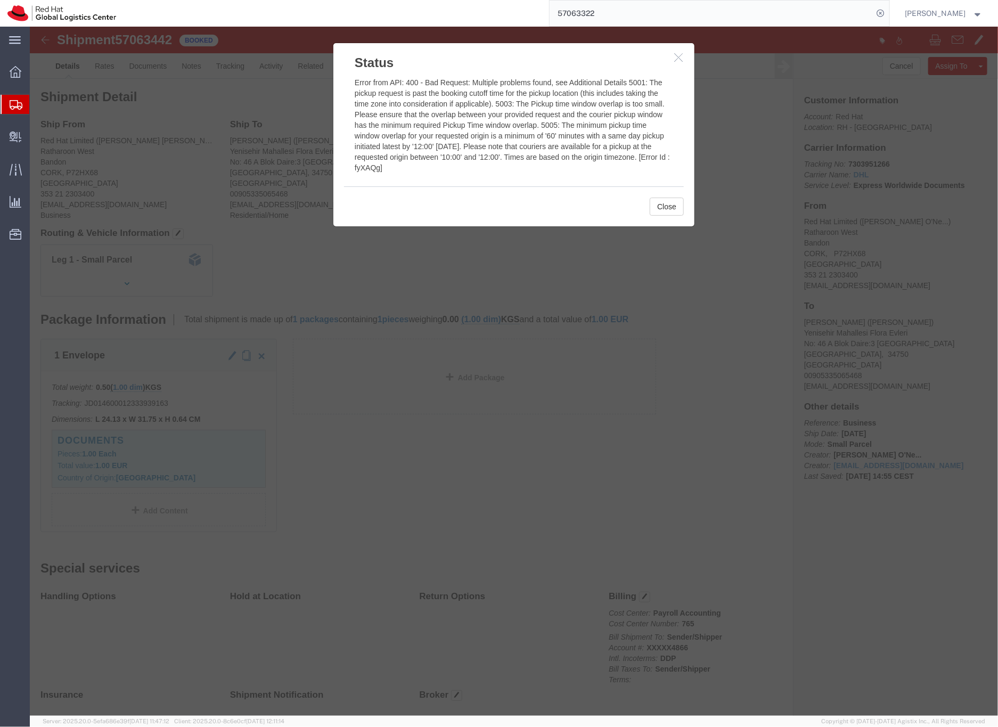
click icon "button"
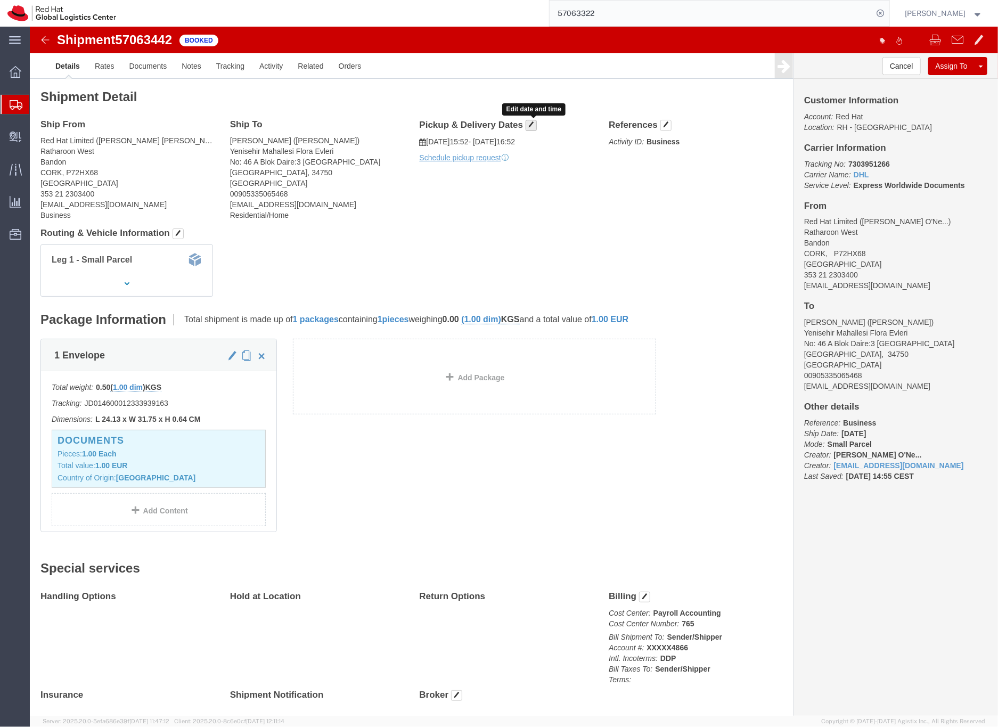
click span "button"
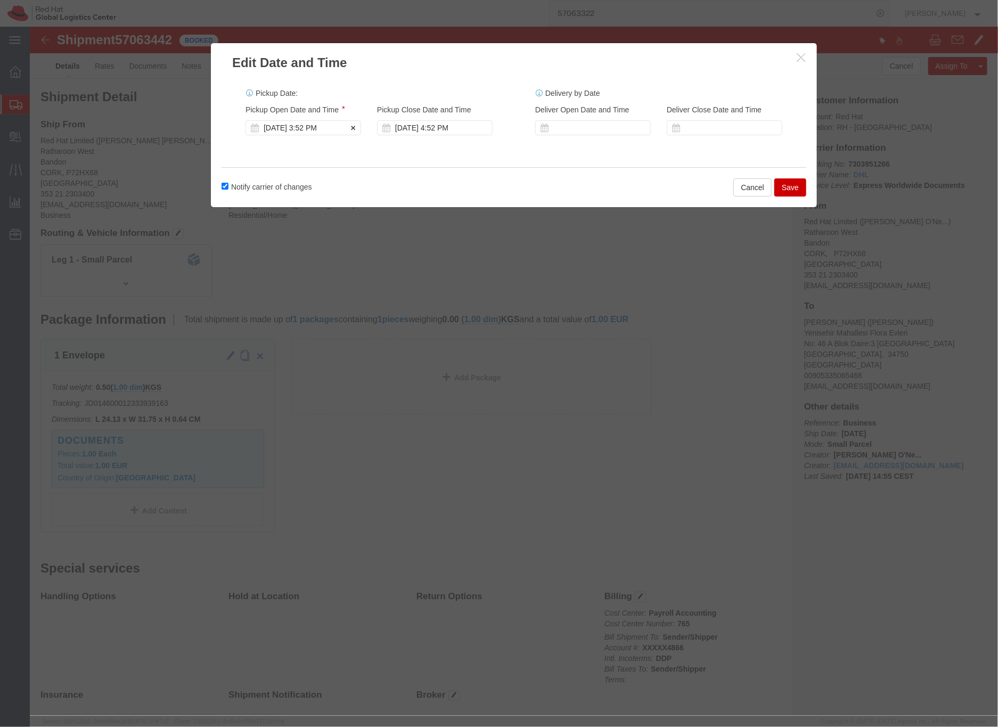
click div "[DATE] 3:52 PM"
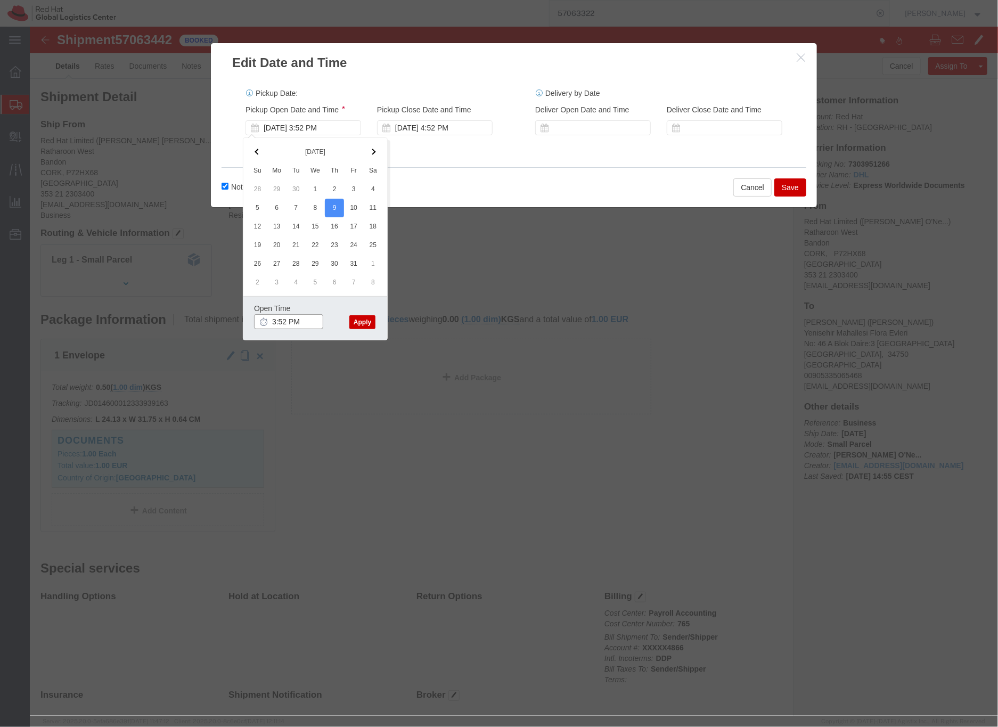
click input "3:52 PM"
click input "9:52 PM"
type input "9:00 AM"
click button "Apply"
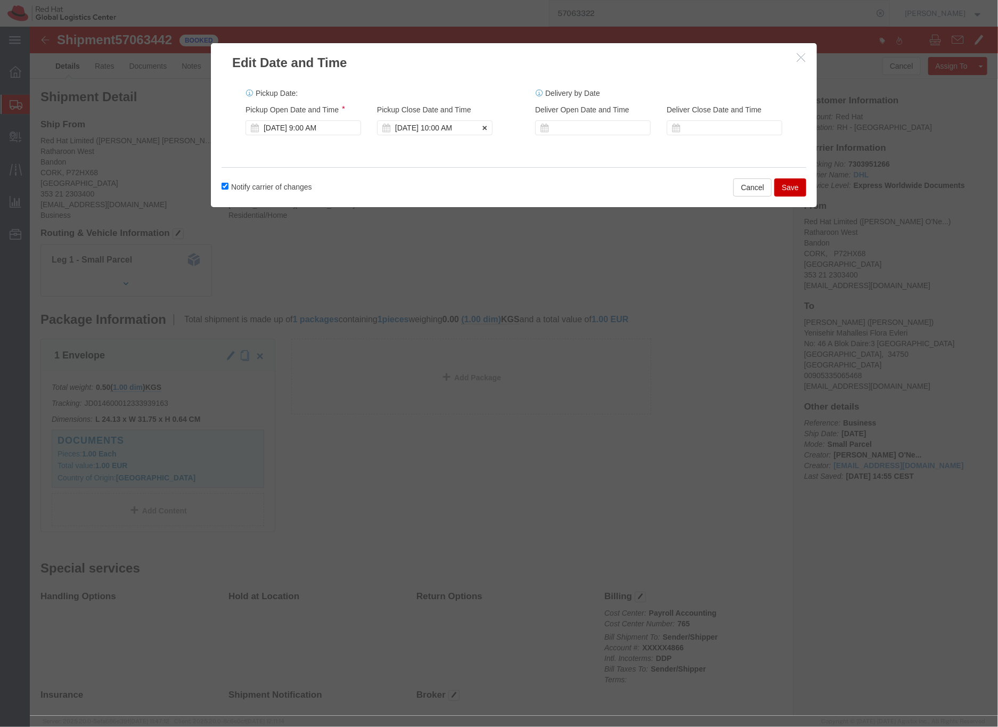
click div "[DATE] 10:00 AM"
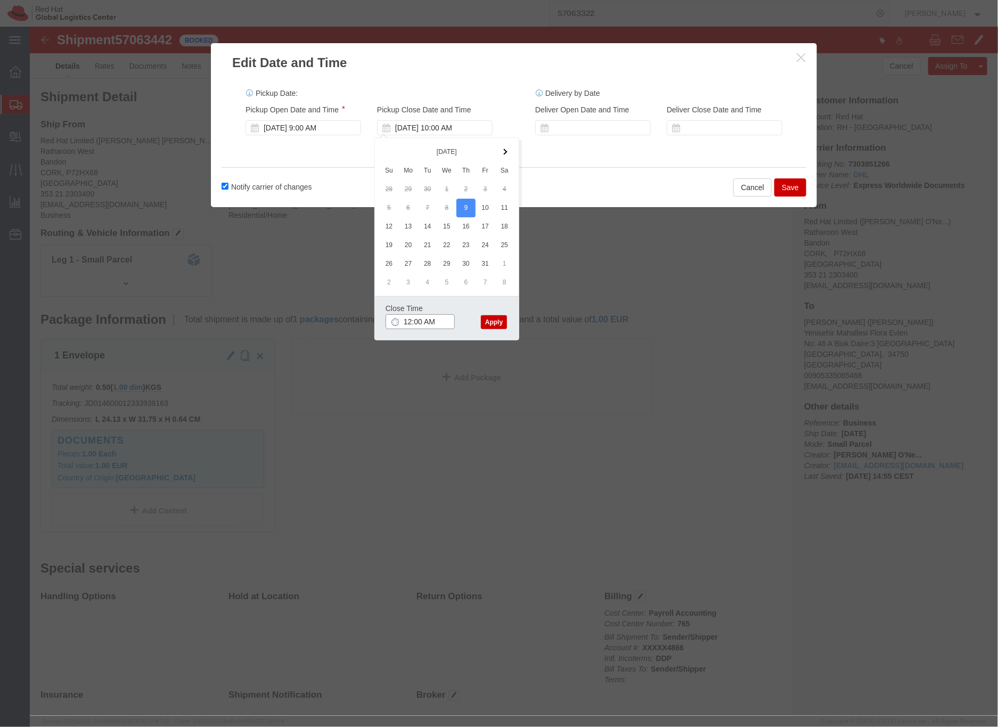
click input "12:00 AM"
type input "12:00 PM"
click button "Apply"
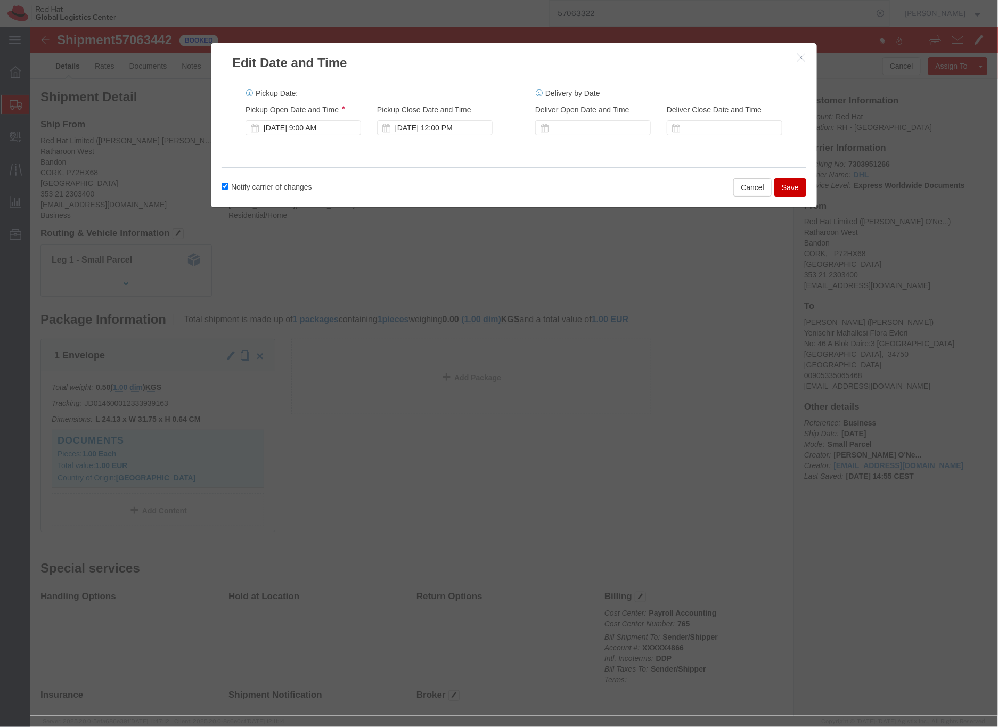
click button "Save"
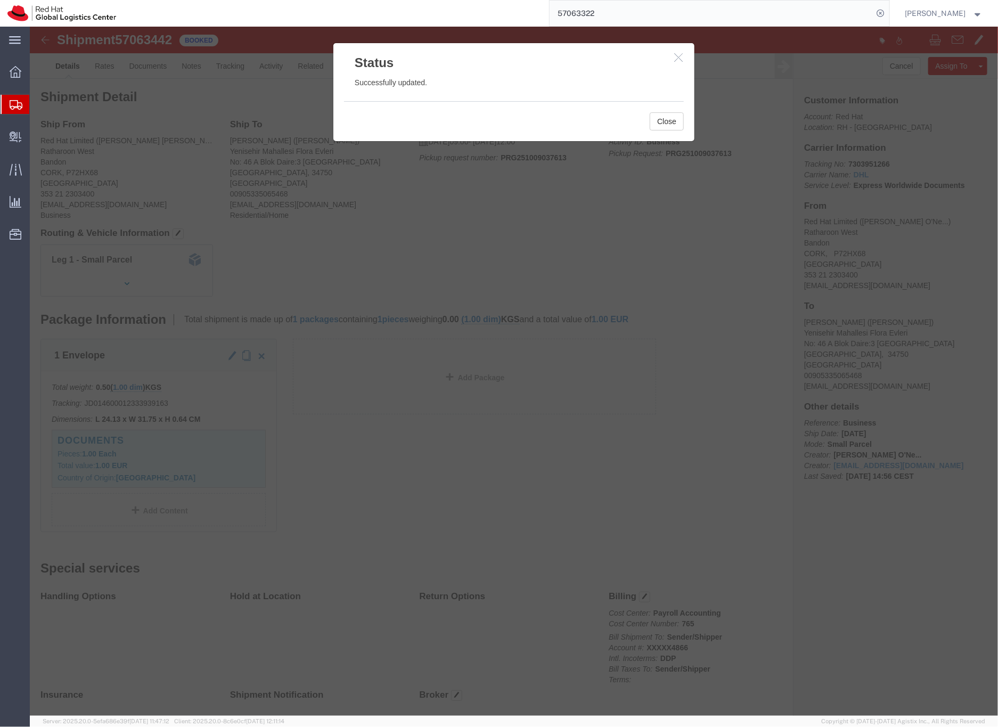
click icon "button"
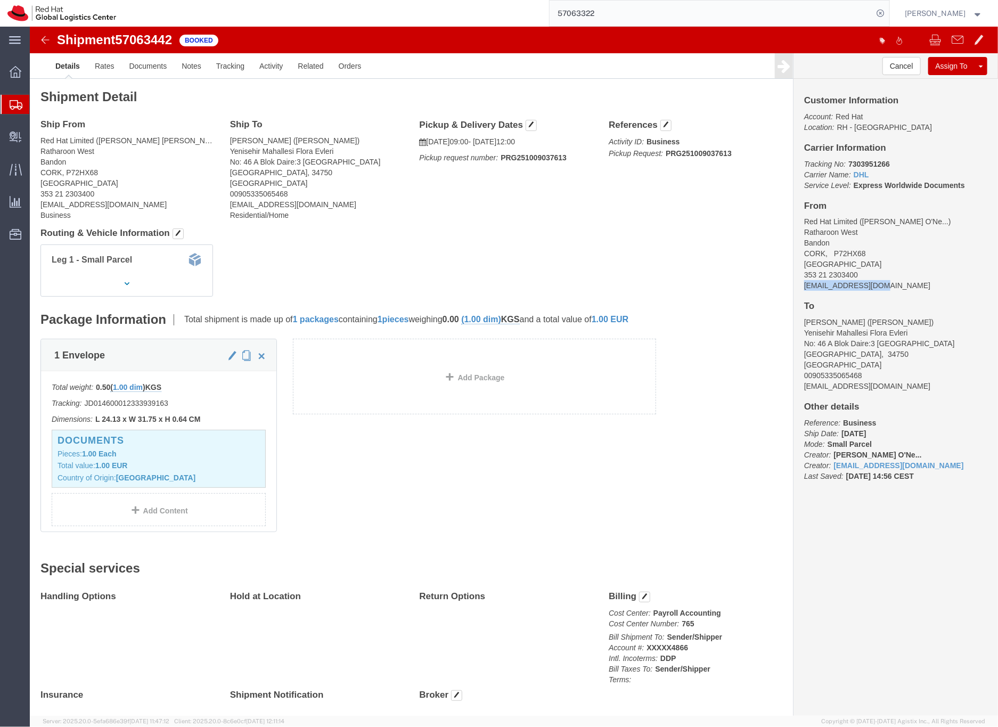
drag, startPoint x: 850, startPoint y: 261, endPoint x: 779, endPoint y: 256, distance: 71.6
click address "Red Hat Limited ( [PERSON_NAME] O'Ne... ) Ratharoon [GEOGRAPHIC_DATA] 353 21 23…"
copy address "[EMAIL_ADDRESS][DOMAIN_NAME]"
click link "Documents"
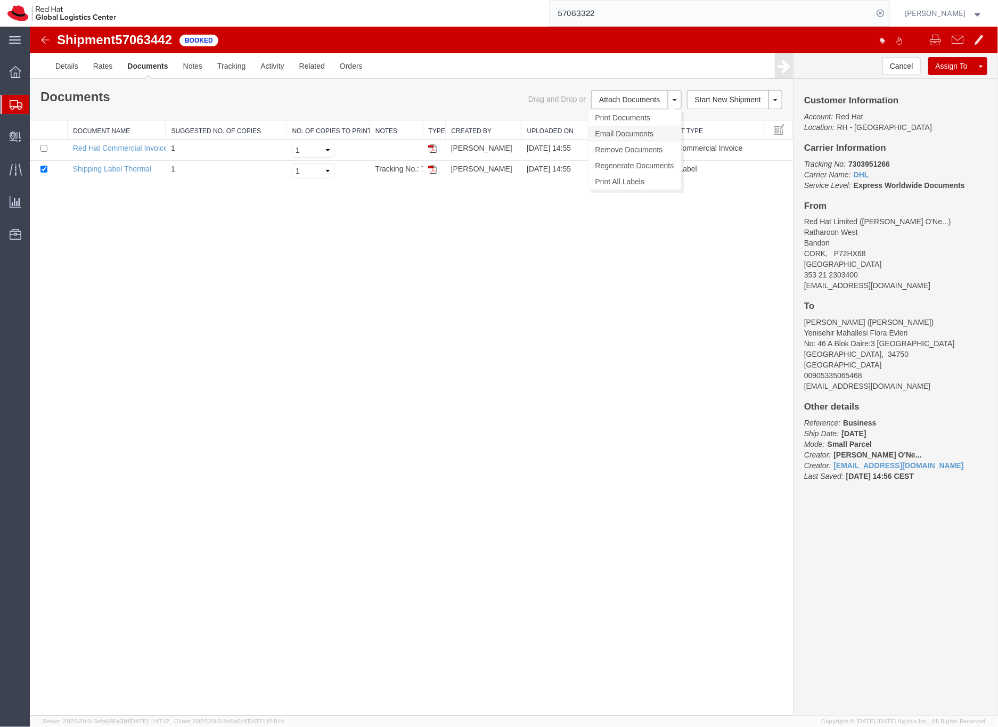
click at [623, 132] on link "Email Documents" at bounding box center [634, 133] width 93 height 16
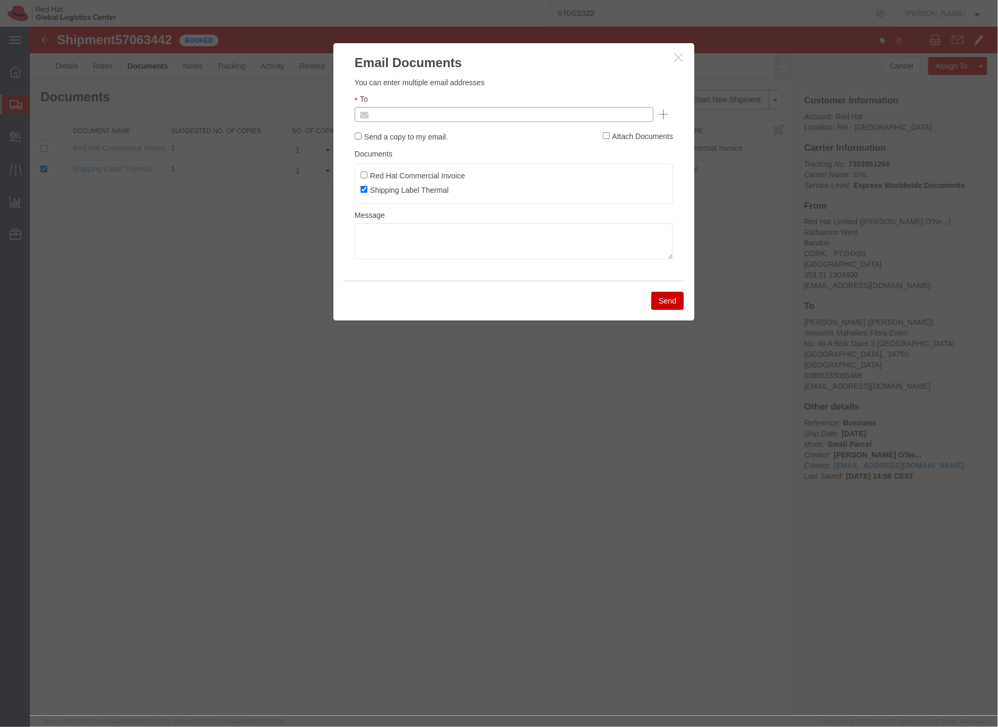
click at [438, 113] on input "text" at bounding box center [431, 114] width 125 height 14
paste input "[EMAIL_ADDRESS][DOMAIN_NAME]"
type input "[EMAIL_ADDRESS][DOMAIN_NAME]"
click at [375, 238] on textarea at bounding box center [513, 241] width 318 height 36
paste textarea "Hi A, please find the label for your shipment to B attached to this email. Plea…"
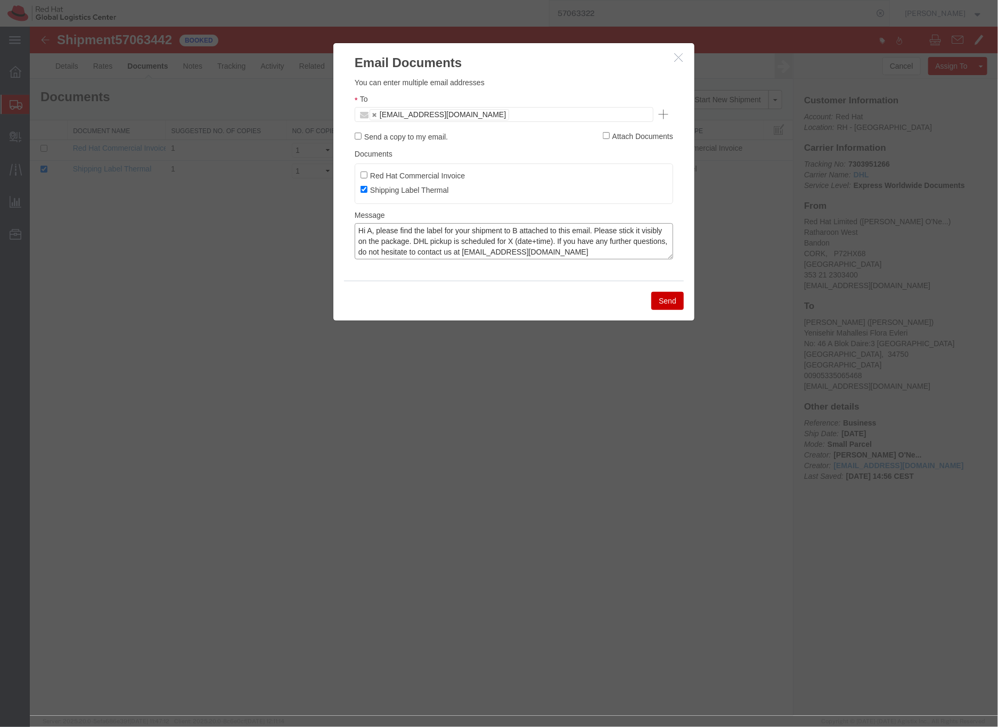
drag, startPoint x: 372, startPoint y: 227, endPoint x: 388, endPoint y: 215, distance: 20.5
click at [373, 227] on textarea "Hi A, please find the label for your shipment to B attached to this email. Plea…" at bounding box center [513, 241] width 318 height 36
drag, startPoint x: 530, startPoint y: 231, endPoint x: 558, endPoint y: 212, distance: 32.9
click at [531, 230] on textarea "Hi [PERSON_NAME], please find the label for your shipment to B attached to this…" at bounding box center [513, 241] width 318 height 36
drag, startPoint x: 556, startPoint y: 240, endPoint x: 592, endPoint y: 238, distance: 36.2
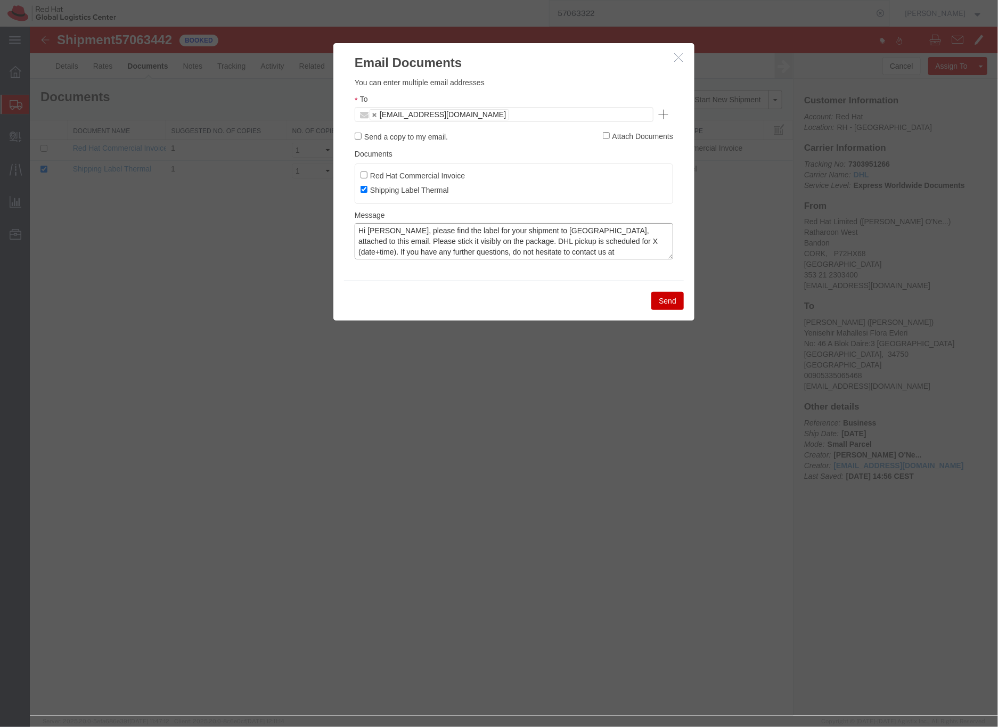
click at [557, 240] on textarea "Hi [PERSON_NAME], please find the label for your shipment to [GEOGRAPHIC_DATA],…" at bounding box center [513, 241] width 318 height 36
click at [621, 242] on textarea "Hi [PERSON_NAME], please find the label for your shipment to [GEOGRAPHIC_DATA],…" at bounding box center [513, 241] width 318 height 36
type textarea "Hi [PERSON_NAME], please find the label for your shipment to [GEOGRAPHIC_DATA],…"
click at [669, 309] on button "Send" at bounding box center [667, 300] width 32 height 18
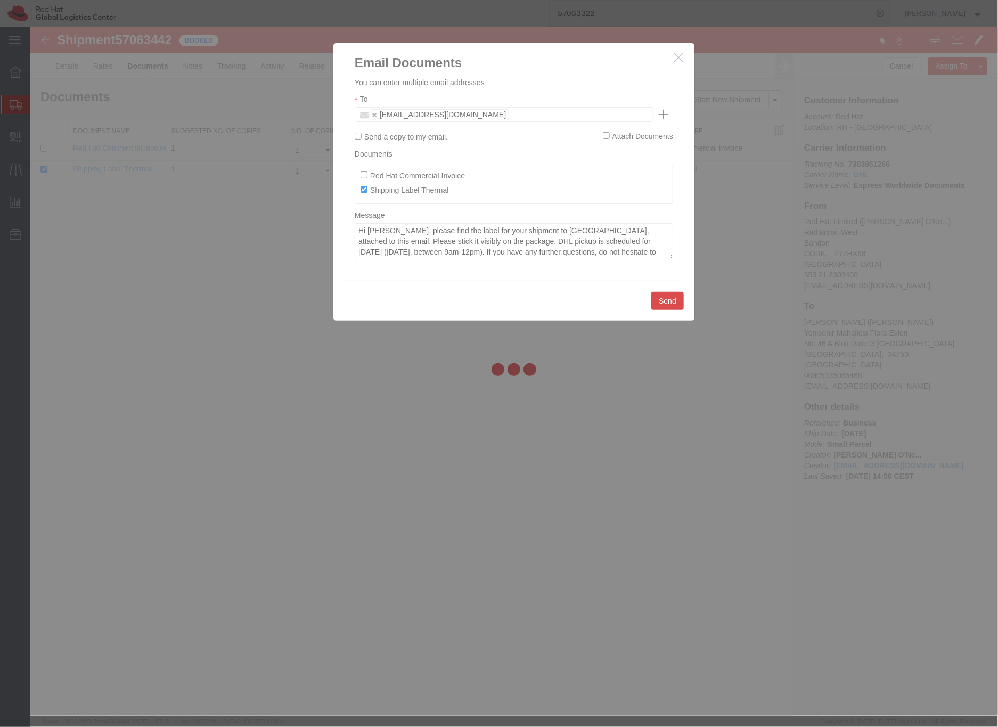
click at [667, 304] on div at bounding box center [514, 371] width 968 height 689
